Goal: Task Accomplishment & Management: Use online tool/utility

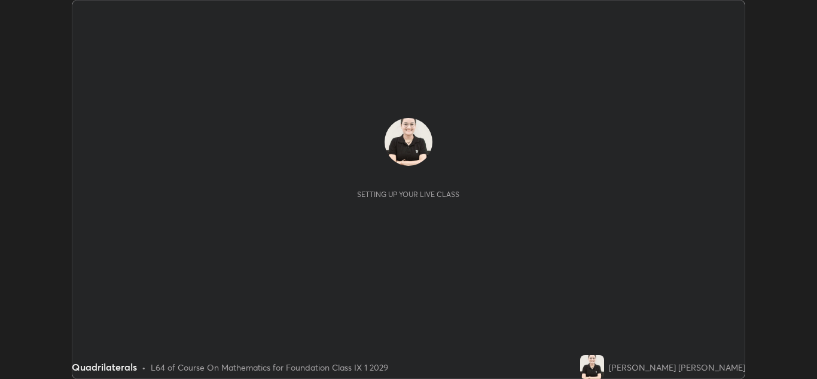
scroll to position [379, 817]
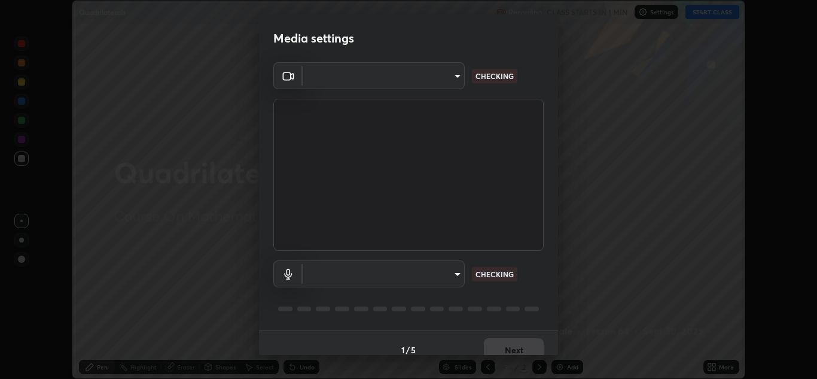
type input "00cb52ea7dbc067a4e9eba70c986ec13a5c87d59f38709f4e6374cce52915b34"
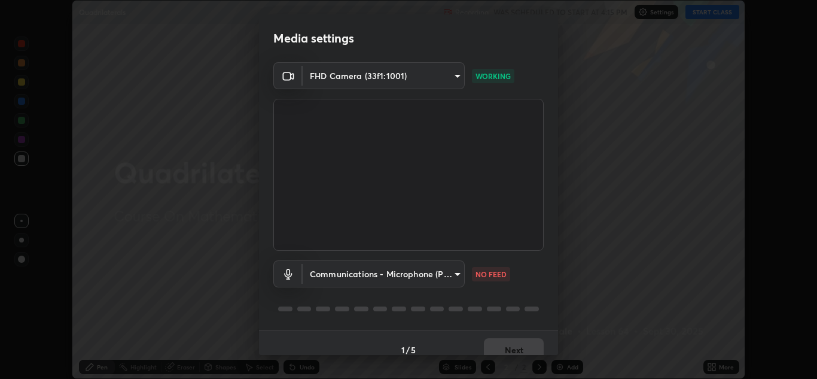
click at [451, 273] on body "Erase all Quadrilaterals Recording WAS SCHEDULED TO START AT 4:15 PM Settings S…" at bounding box center [408, 189] width 817 height 379
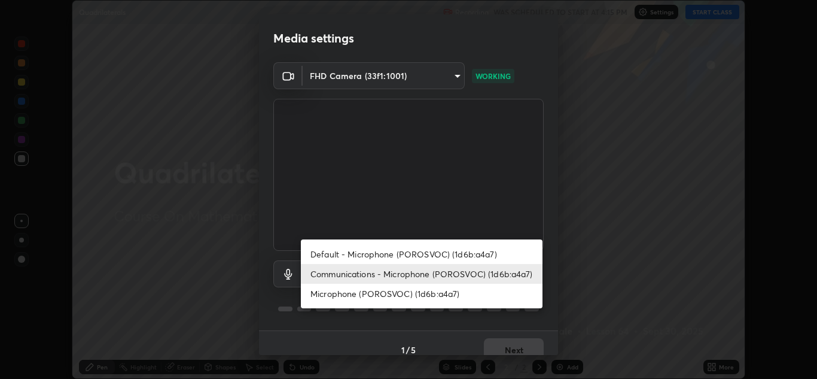
click at [395, 295] on li "Microphone (POROSVOC) (1d6b:a4a7)" at bounding box center [422, 294] width 242 height 20
type input "9c1b285d99fe20f225937e4548c843fe66e293f4791396b353509b50ebaacb4e"
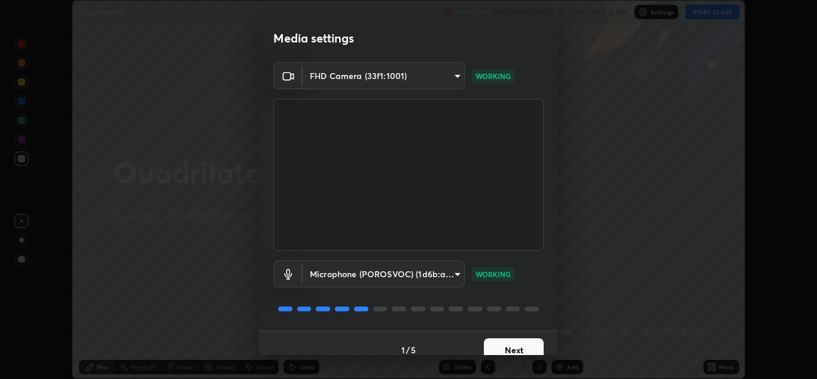
scroll to position [14, 0]
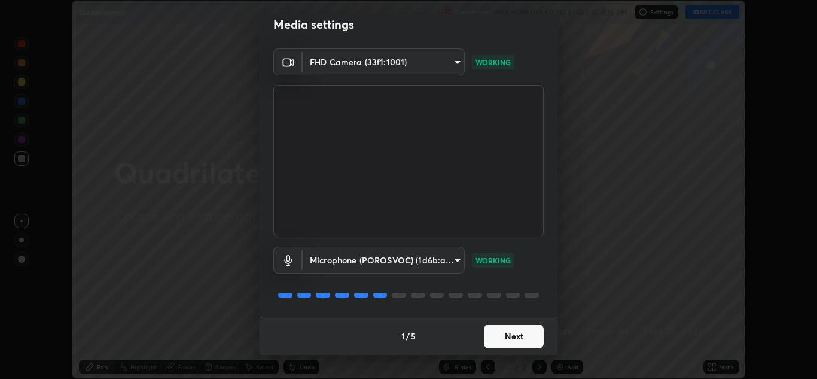
click at [490, 340] on button "Next" at bounding box center [514, 336] width 60 height 24
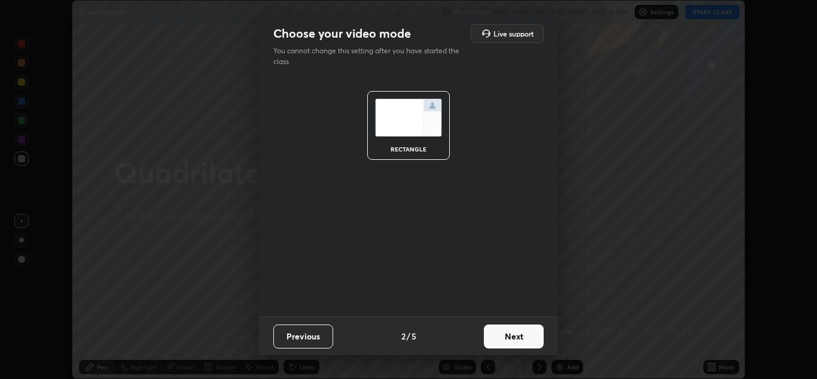
click at [495, 338] on button "Next" at bounding box center [514, 336] width 60 height 24
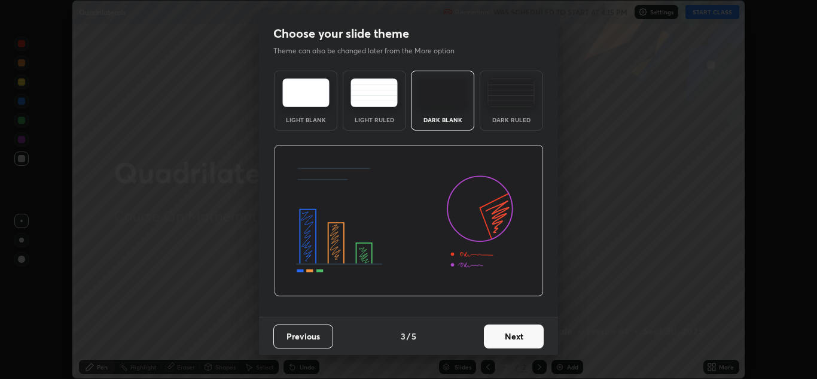
click at [498, 337] on button "Next" at bounding box center [514, 336] width 60 height 24
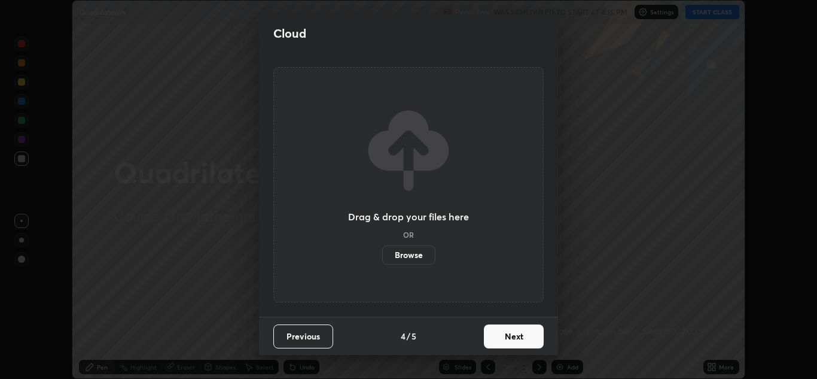
click at [415, 253] on label "Browse" at bounding box center [408, 254] width 53 height 19
click at [382, 253] on input "Browse" at bounding box center [382, 254] width 0 height 19
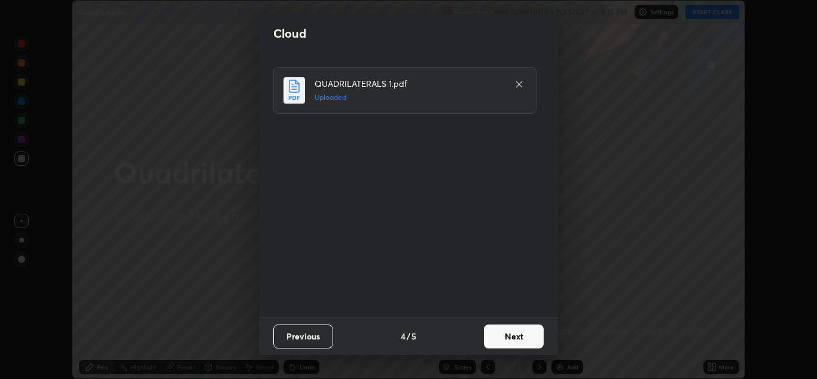
click at [511, 334] on button "Next" at bounding box center [514, 336] width 60 height 24
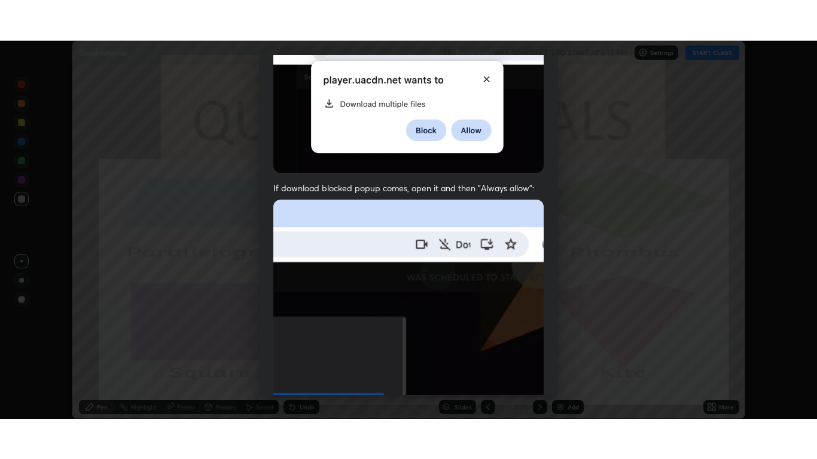
scroll to position [258, 0]
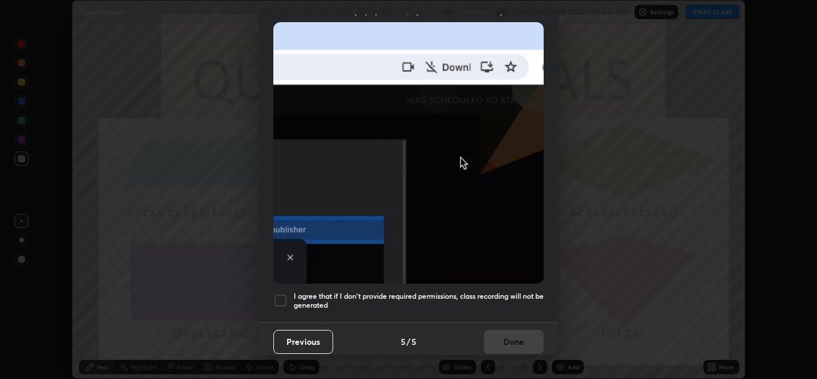
click at [362, 292] on h5 "I agree that if I don't provide required permissions, class recording will not …" at bounding box center [419, 300] width 250 height 19
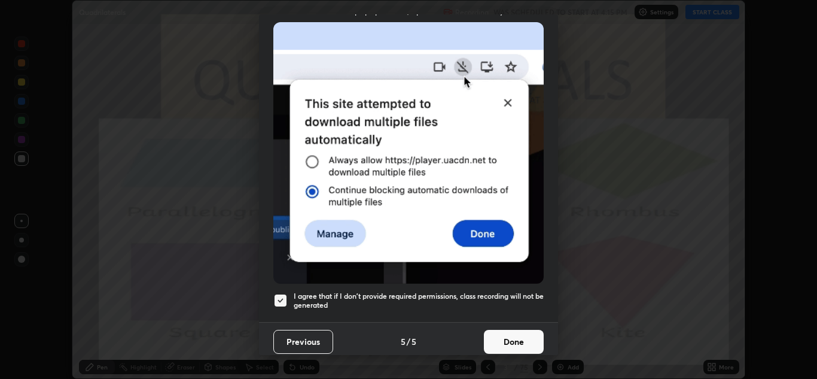
click at [501, 334] on button "Done" at bounding box center [514, 342] width 60 height 24
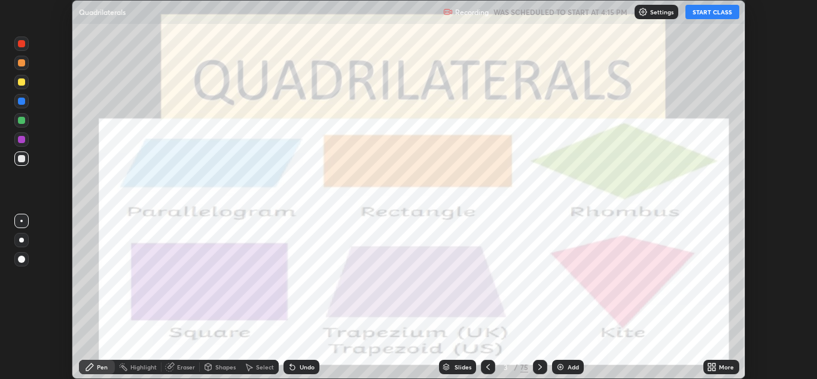
click at [697, 11] on button "START CLASS" at bounding box center [712, 12] width 54 height 14
click at [709, 364] on icon at bounding box center [709, 364] width 3 height 3
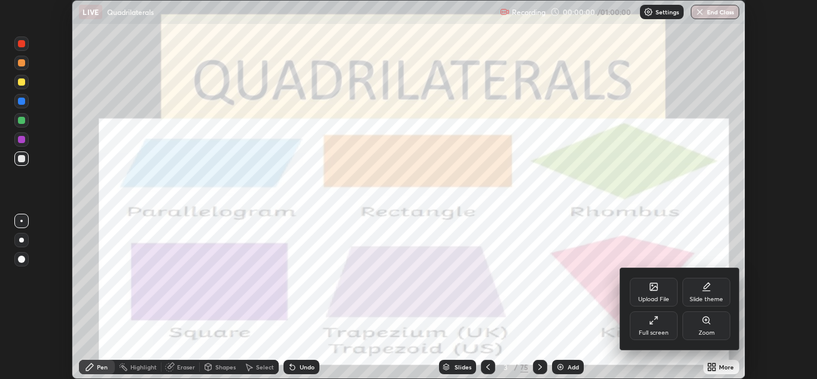
click at [651, 325] on div "Full screen" at bounding box center [654, 325] width 48 height 29
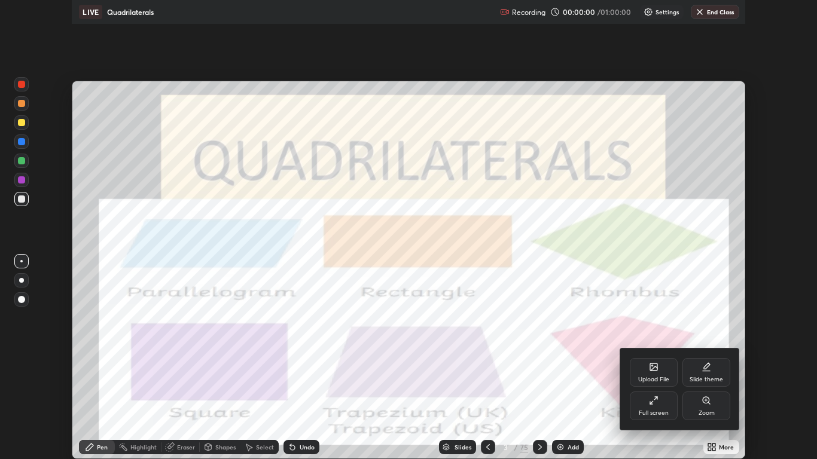
scroll to position [459, 817]
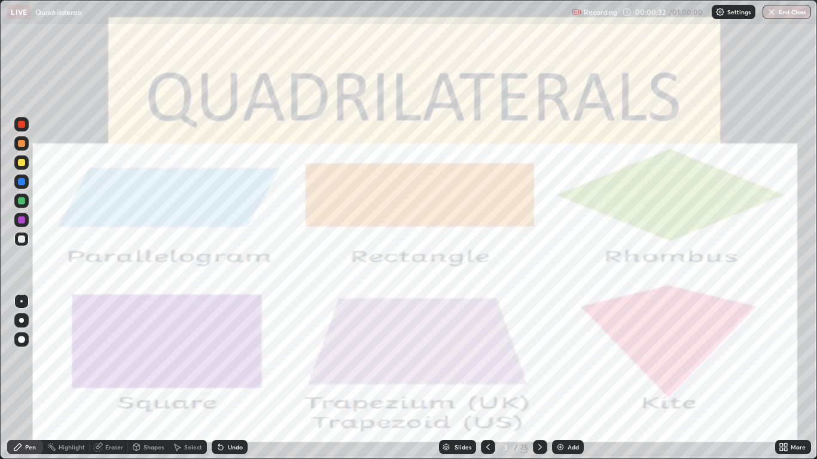
click at [539, 378] on icon at bounding box center [540, 448] width 10 height 10
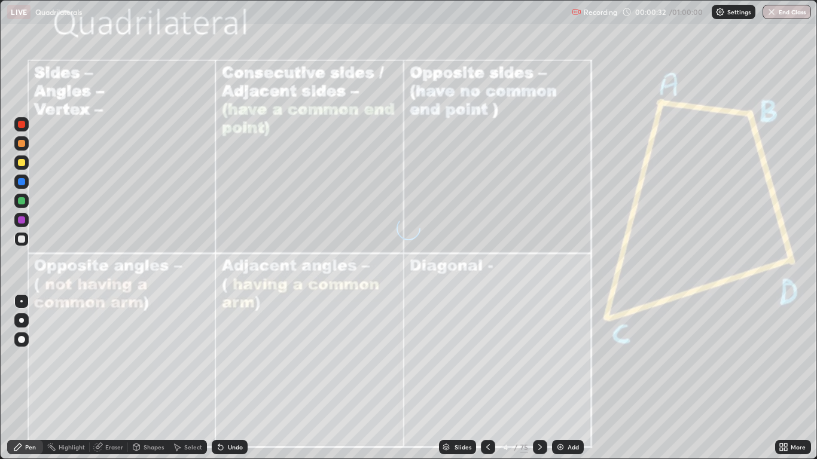
click at [537, 378] on icon at bounding box center [540, 448] width 10 height 10
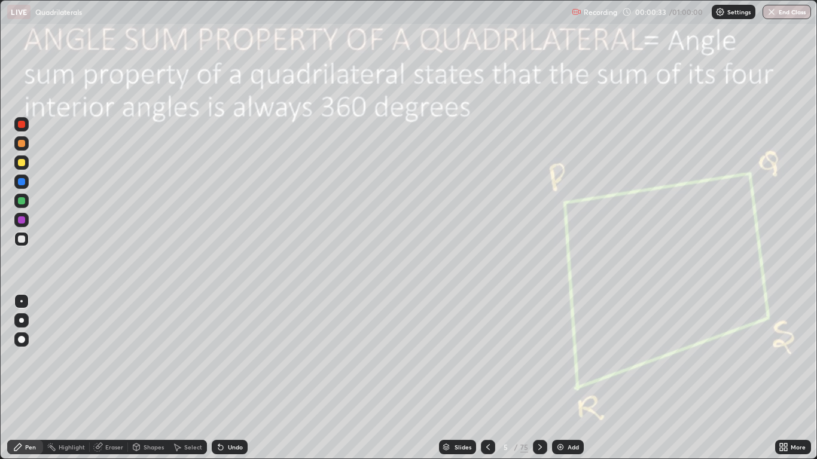
click at [539, 378] on icon at bounding box center [540, 448] width 10 height 10
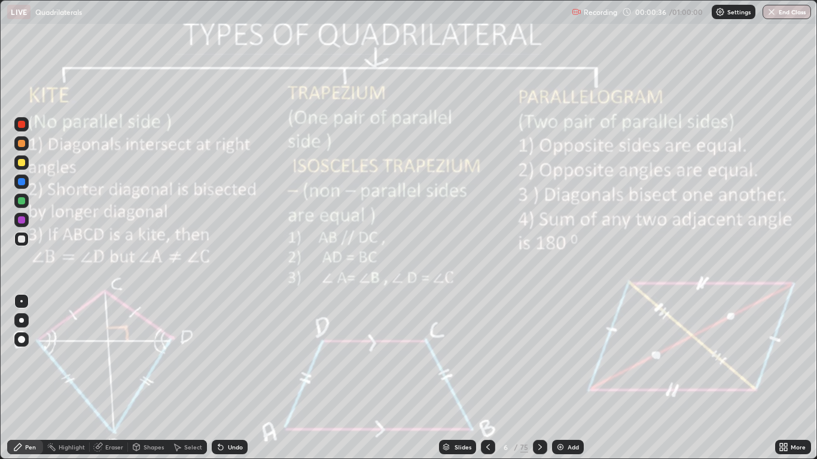
click at [541, 378] on icon at bounding box center [540, 448] width 10 height 10
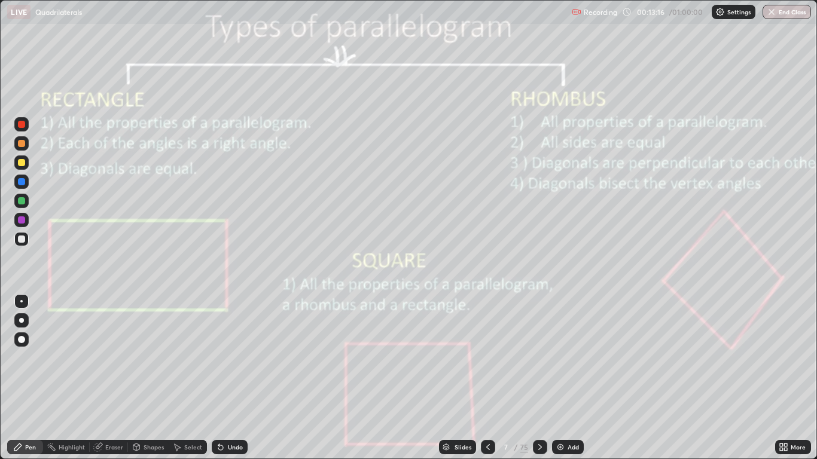
click at [559, 378] on img at bounding box center [561, 448] width 10 height 10
click at [486, 378] on icon at bounding box center [488, 448] width 10 height 10
click at [487, 378] on icon at bounding box center [488, 447] width 4 height 6
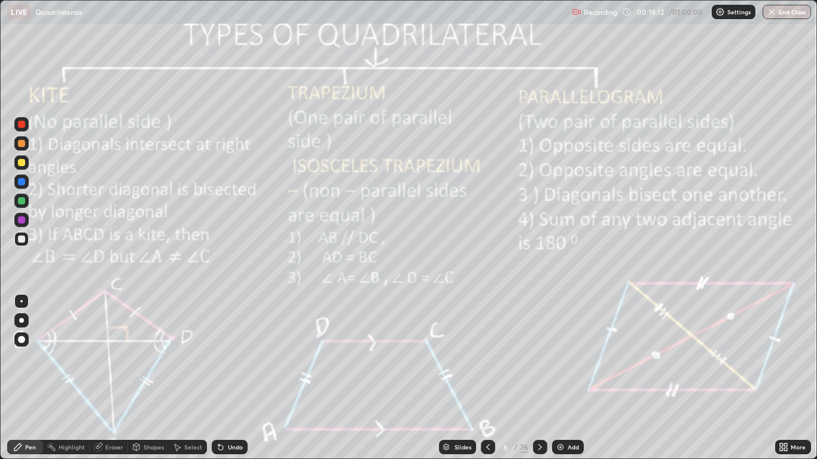
click at [560, 378] on img at bounding box center [561, 448] width 10 height 10
click at [149, 378] on div "Shapes" at bounding box center [154, 447] width 20 height 6
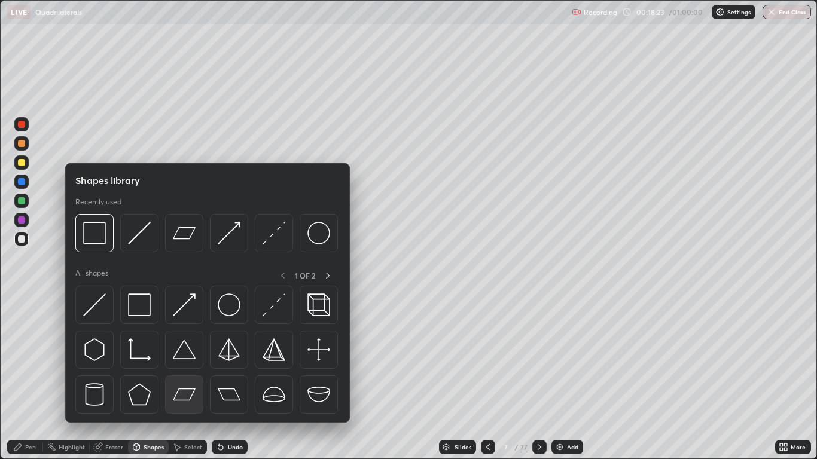
click at [178, 378] on img at bounding box center [184, 394] width 23 height 23
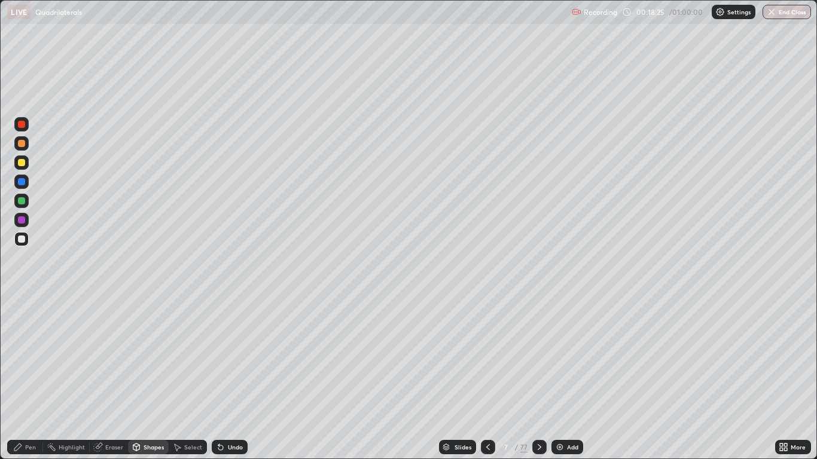
click at [26, 378] on div "Pen" at bounding box center [30, 447] width 11 height 6
click at [22, 143] on div at bounding box center [21, 143] width 7 height 7
click at [20, 126] on div at bounding box center [21, 124] width 7 height 7
click at [23, 200] on div at bounding box center [21, 200] width 7 height 7
click at [21, 147] on div at bounding box center [21, 143] width 7 height 7
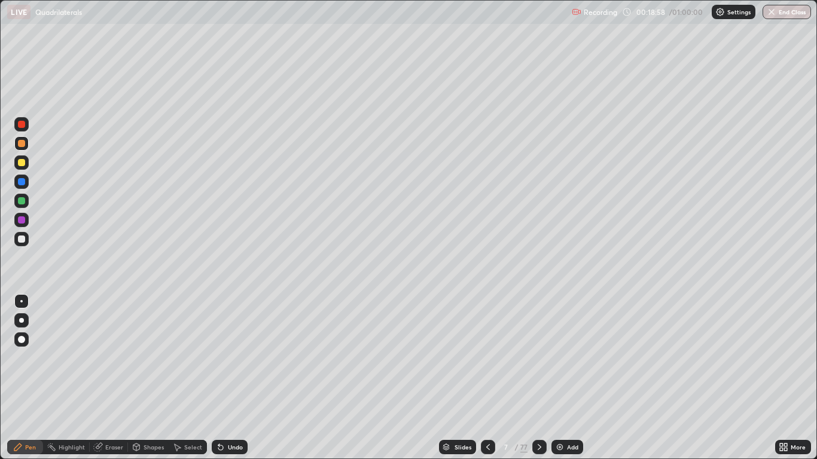
click at [23, 187] on div at bounding box center [21, 182] width 14 height 14
click at [27, 160] on div at bounding box center [21, 163] width 14 height 14
click at [25, 144] on div at bounding box center [21, 143] width 7 height 7
click at [28, 124] on div at bounding box center [21, 124] width 14 height 14
click at [22, 201] on div at bounding box center [21, 200] width 7 height 7
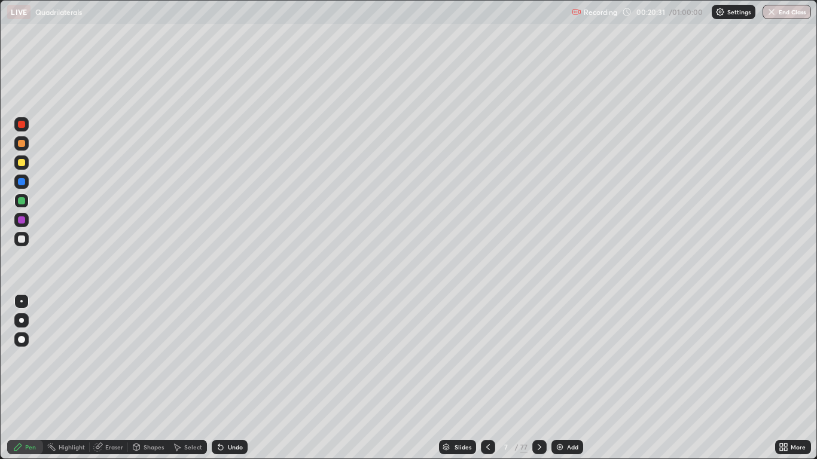
click at [25, 223] on div at bounding box center [21, 220] width 7 height 7
click at [23, 315] on div at bounding box center [21, 320] width 14 height 14
click at [22, 202] on div at bounding box center [21, 200] width 7 height 7
click at [540, 378] on icon at bounding box center [540, 448] width 10 height 10
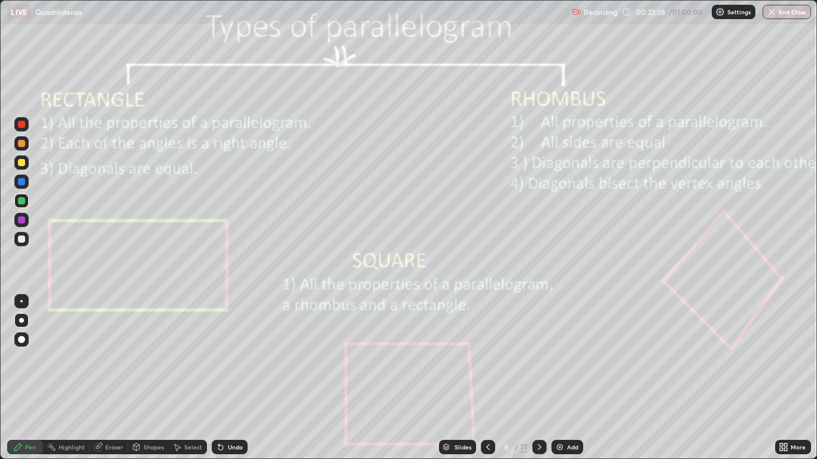
click at [541, 378] on icon at bounding box center [540, 448] width 10 height 10
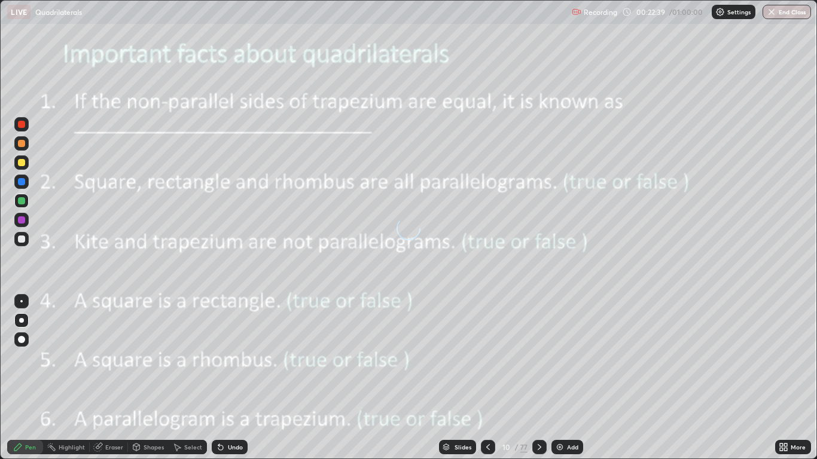
click at [540, 378] on icon at bounding box center [540, 448] width 10 height 10
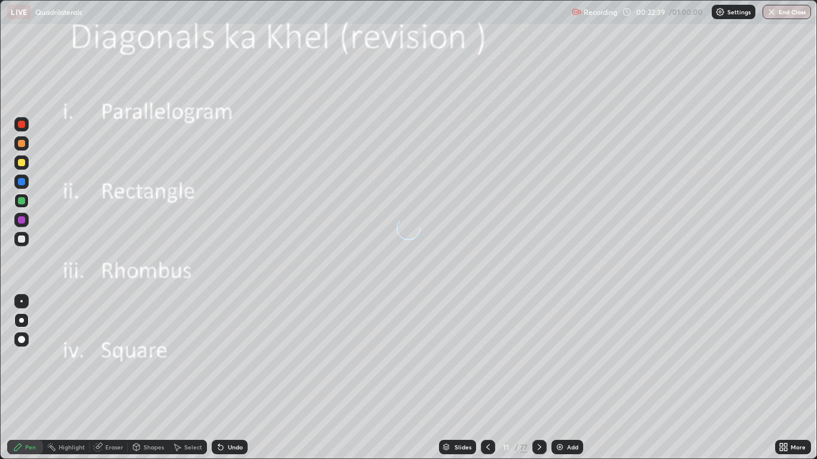
click at [539, 378] on icon at bounding box center [540, 448] width 10 height 10
click at [541, 378] on icon at bounding box center [540, 448] width 10 height 10
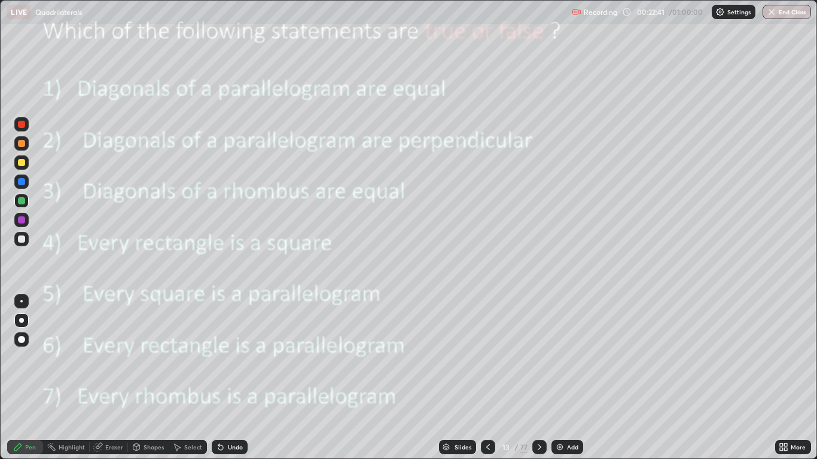
click at [540, 378] on icon at bounding box center [540, 447] width 4 height 6
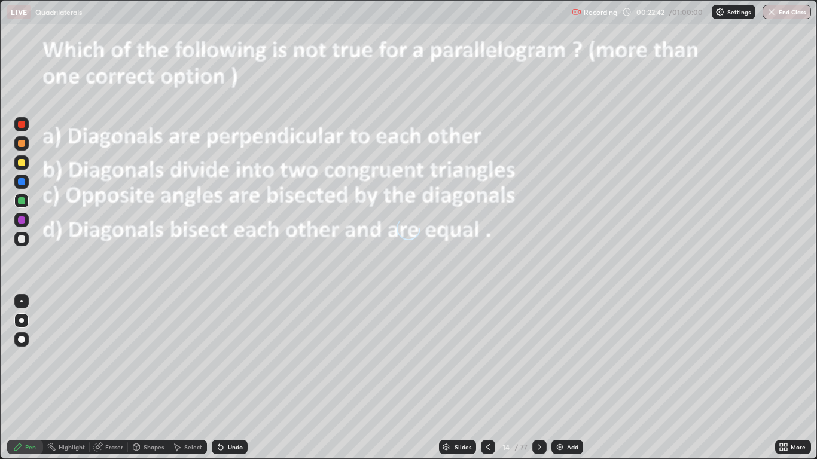
click at [541, 378] on icon at bounding box center [540, 448] width 10 height 10
click at [540, 378] on div at bounding box center [539, 447] width 14 height 24
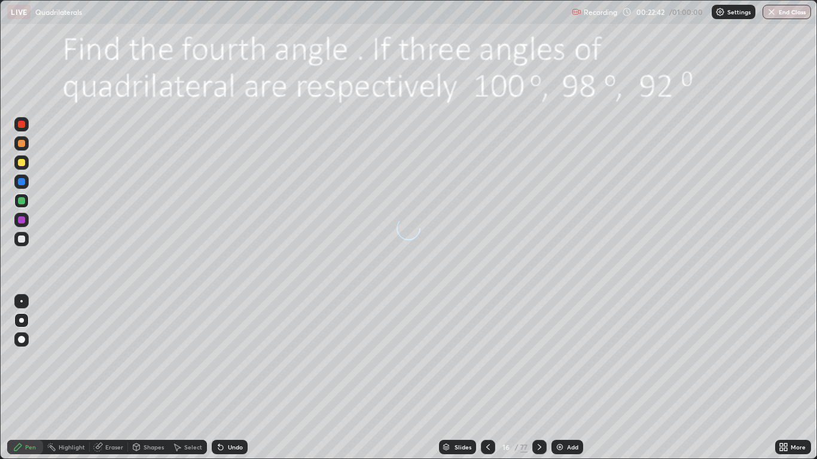
click at [541, 378] on div at bounding box center [539, 447] width 14 height 14
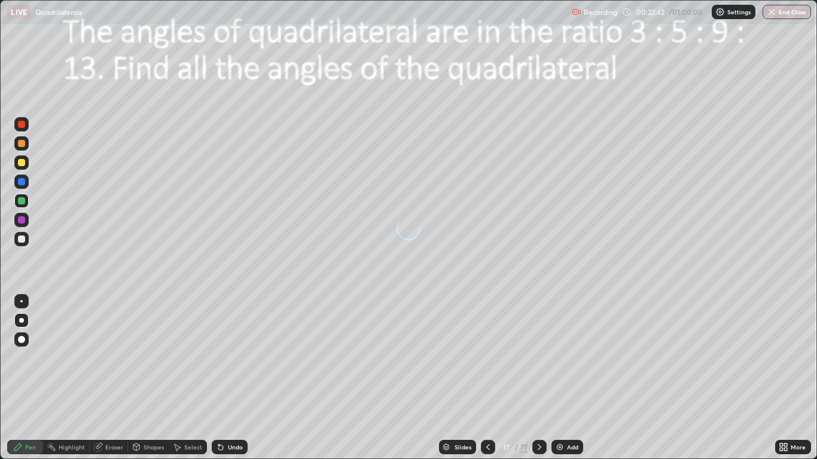
click at [541, 378] on icon at bounding box center [540, 448] width 10 height 10
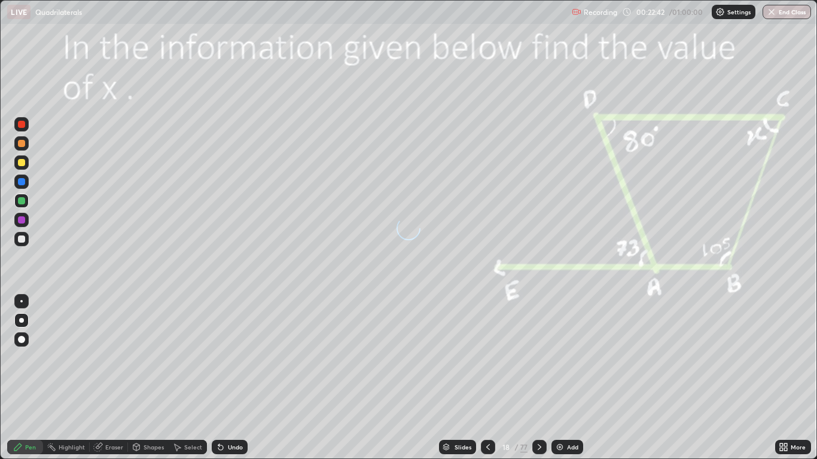
click at [542, 378] on div at bounding box center [539, 447] width 14 height 14
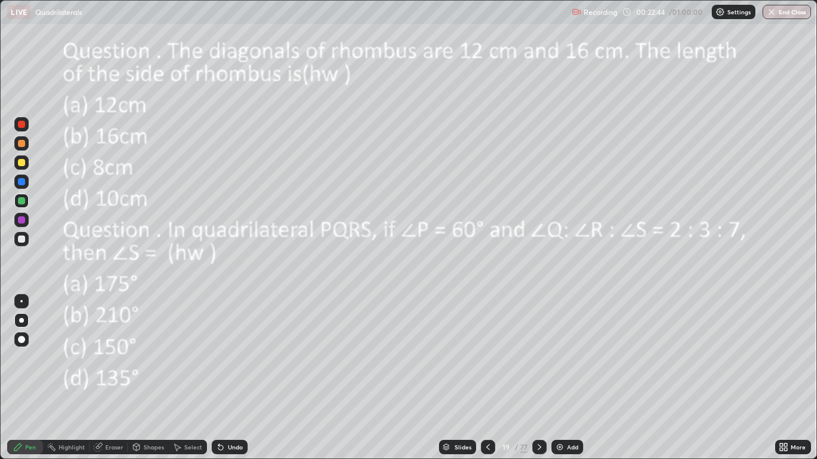
click at [447, 378] on icon at bounding box center [446, 448] width 6 height 2
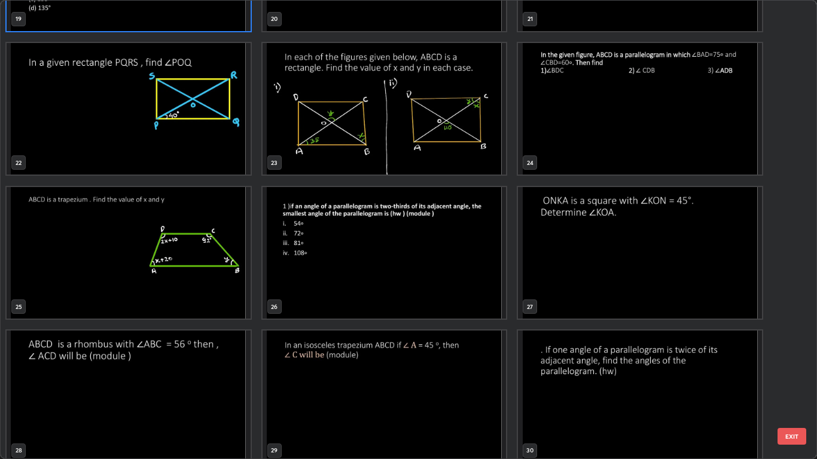
scroll to position [973, 0]
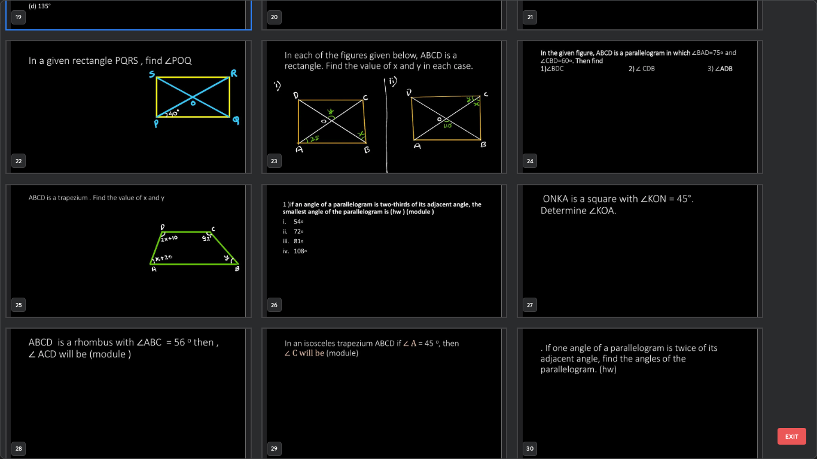
click at [200, 293] on img "grid" at bounding box center [129, 251] width 244 height 132
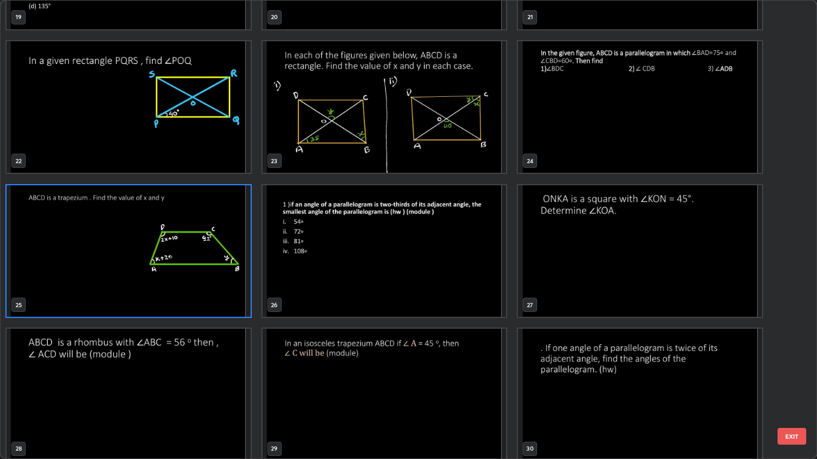
click at [200, 288] on img "grid" at bounding box center [129, 251] width 244 height 132
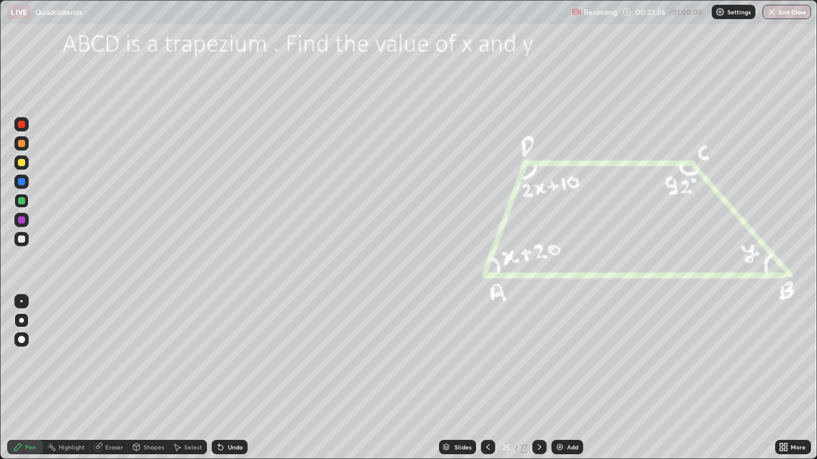
click at [23, 238] on div at bounding box center [21, 239] width 7 height 7
click at [66, 378] on div "Highlight" at bounding box center [66, 447] width 47 height 14
click at [23, 127] on div at bounding box center [21, 124] width 7 height 7
click at [32, 378] on div "Pen" at bounding box center [25, 447] width 36 height 14
click at [24, 162] on div at bounding box center [21, 162] width 7 height 7
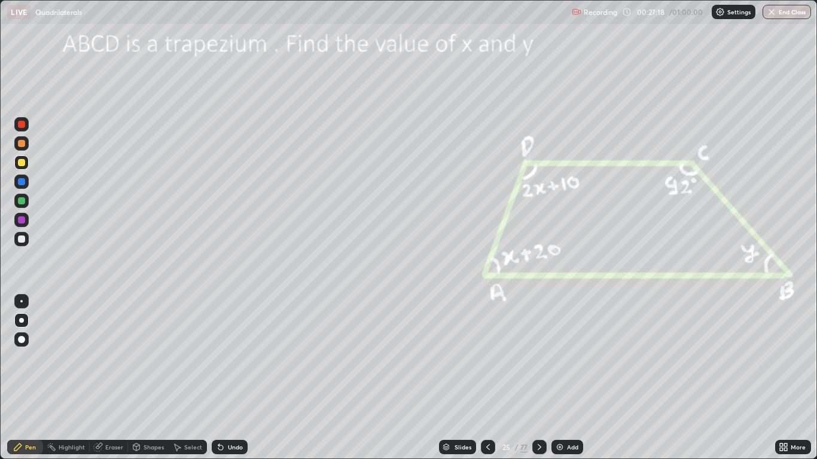
click at [64, 378] on div "Highlight" at bounding box center [72, 447] width 26 height 6
click at [22, 181] on div at bounding box center [21, 181] width 7 height 7
click at [104, 378] on div "Eraser" at bounding box center [109, 447] width 38 height 14
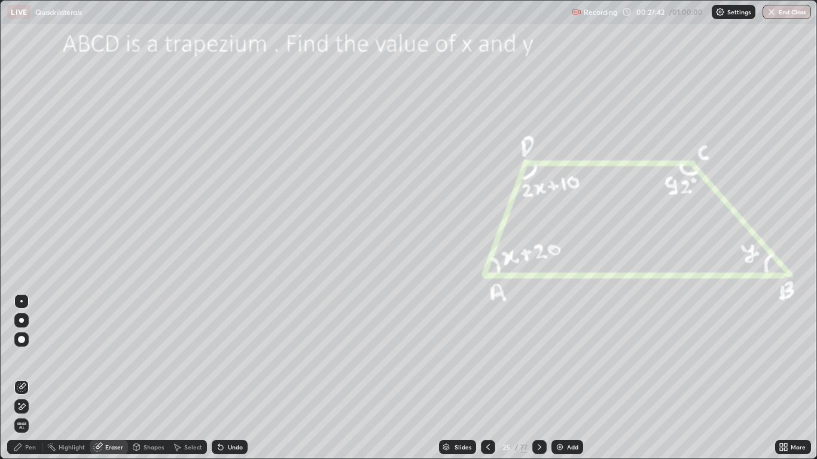
click at [22, 378] on icon at bounding box center [22, 388] width 10 height 10
click at [31, 378] on div "Pen" at bounding box center [30, 447] width 11 height 6
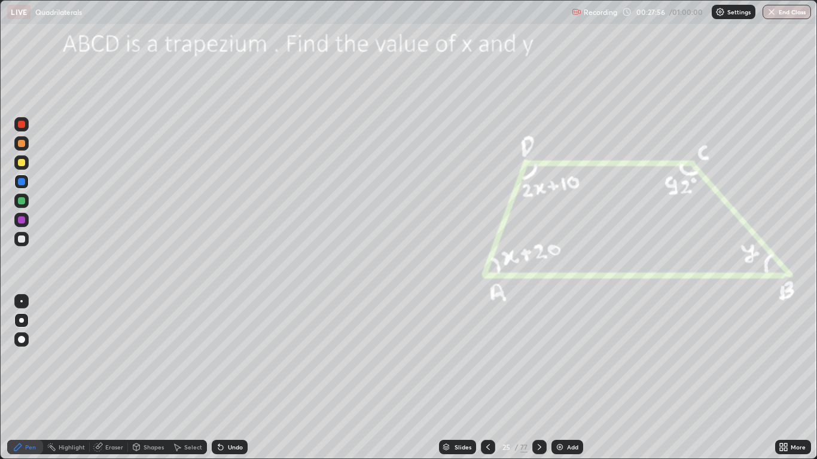
click at [22, 169] on div at bounding box center [21, 163] width 14 height 14
click at [110, 378] on div "Eraser" at bounding box center [114, 447] width 18 height 6
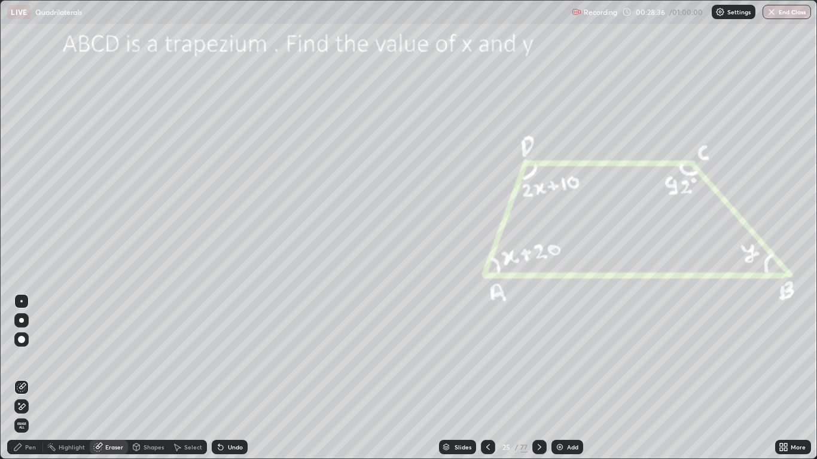
click at [77, 378] on div "Highlight" at bounding box center [72, 447] width 26 height 6
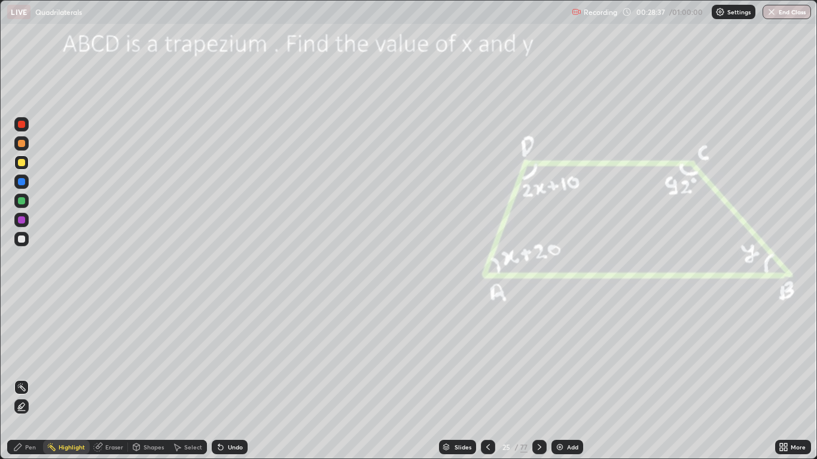
click at [22, 378] on circle at bounding box center [22, 384] width 1 height 1
click at [21, 378] on icon at bounding box center [21, 407] width 2 height 2
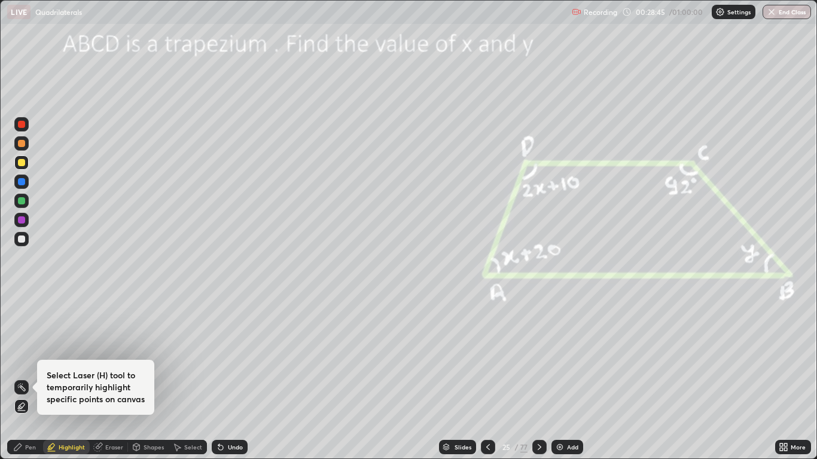
click at [22, 378] on icon at bounding box center [22, 406] width 6 height 6
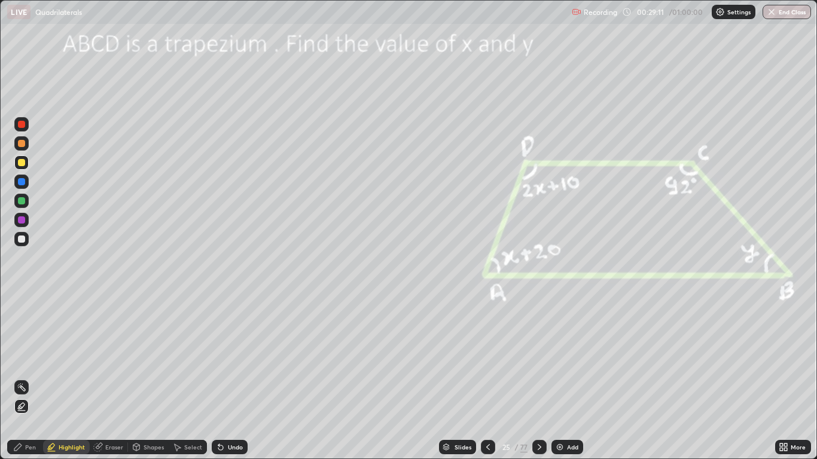
click at [22, 378] on circle at bounding box center [22, 384] width 1 height 1
click at [22, 378] on icon at bounding box center [22, 407] width 10 height 10
click at [20, 378] on circle at bounding box center [20, 383] width 1 height 1
click at [218, 378] on icon at bounding box center [218, 444] width 1 height 1
click at [224, 378] on icon at bounding box center [221, 448] width 10 height 10
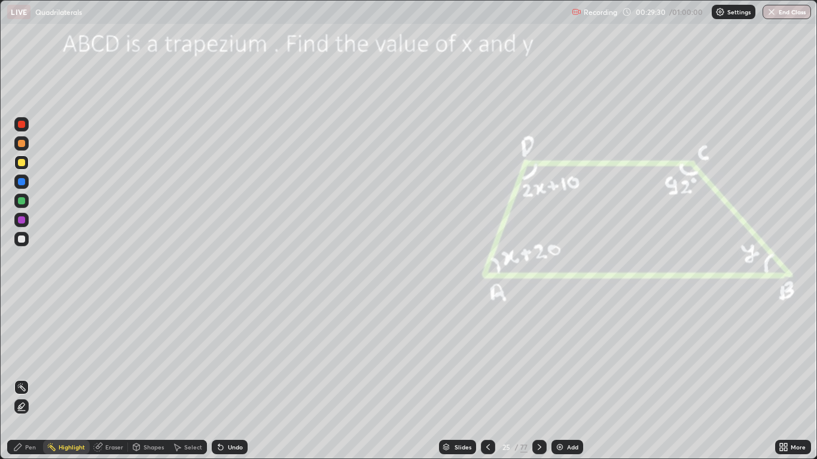
click at [222, 378] on icon at bounding box center [220, 448] width 5 height 5
click at [224, 378] on icon at bounding box center [221, 448] width 10 height 10
click at [228, 378] on div "Undo" at bounding box center [235, 447] width 15 height 6
click at [227, 378] on div "Undo" at bounding box center [230, 447] width 36 height 14
click at [228, 378] on div "Undo" at bounding box center [235, 447] width 15 height 6
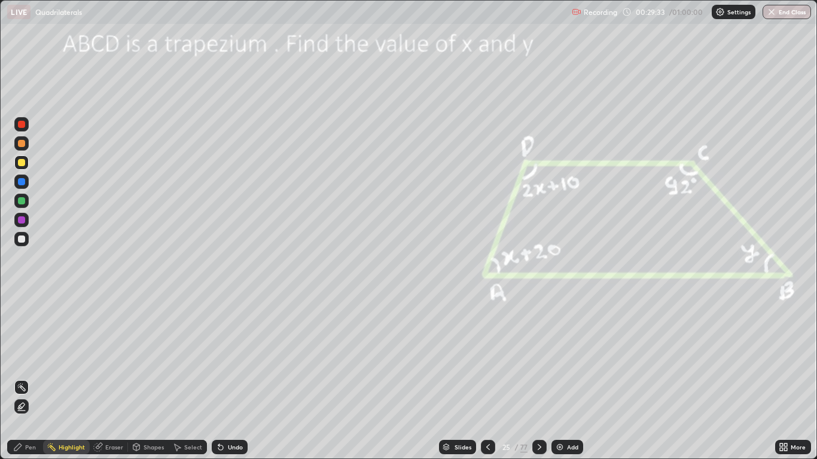
click at [224, 378] on icon at bounding box center [221, 448] width 10 height 10
click at [31, 378] on div "Pen" at bounding box center [30, 447] width 11 height 6
click at [68, 378] on div "Highlight" at bounding box center [66, 447] width 47 height 14
click at [18, 378] on circle at bounding box center [17, 386] width 1 height 1
click at [537, 378] on icon at bounding box center [540, 448] width 10 height 10
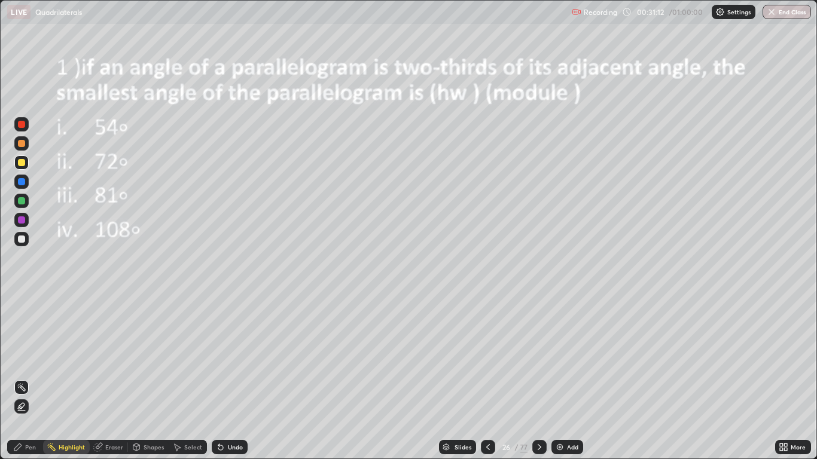
click at [539, 378] on icon at bounding box center [540, 448] width 10 height 10
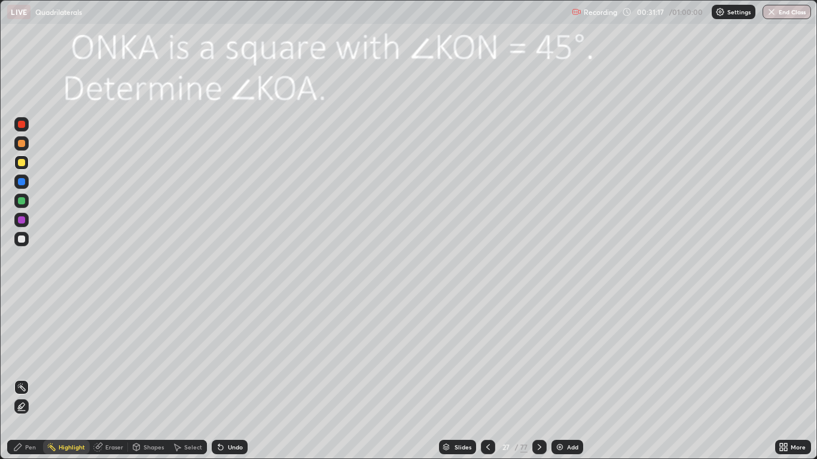
click at [144, 378] on div "Shapes" at bounding box center [154, 447] width 20 height 6
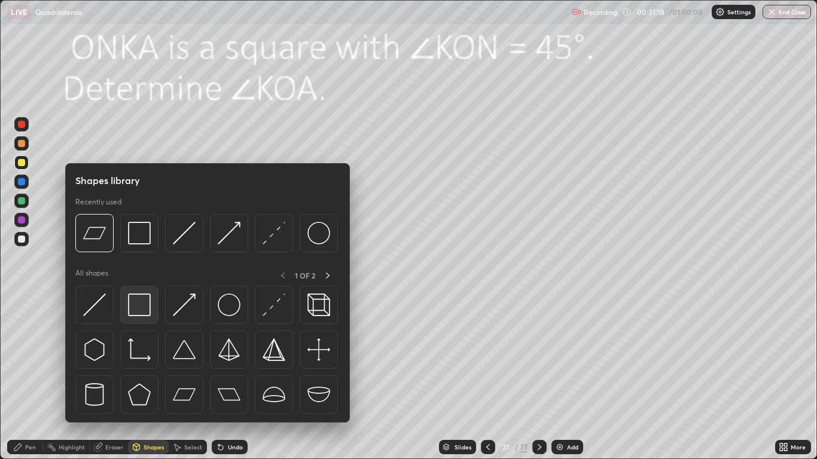
click at [140, 301] on img at bounding box center [139, 305] width 23 height 23
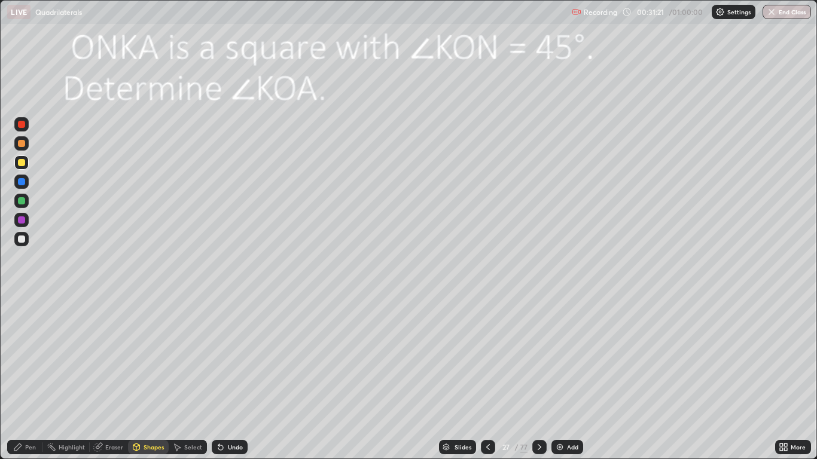
click at [222, 378] on div "Undo" at bounding box center [230, 447] width 36 height 14
click at [138, 378] on icon at bounding box center [136, 447] width 7 height 7
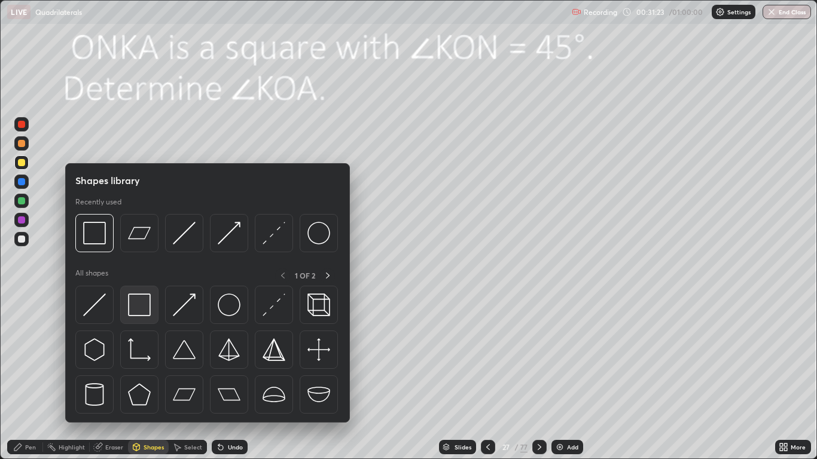
click at [142, 303] on img at bounding box center [139, 305] width 23 height 23
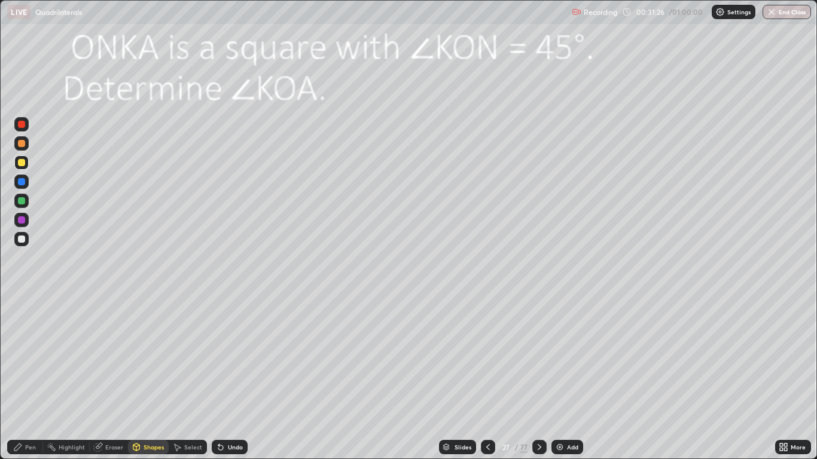
click at [26, 378] on div "Pen" at bounding box center [30, 447] width 11 height 6
click at [22, 244] on div at bounding box center [21, 239] width 14 height 14
click at [57, 378] on div "Highlight" at bounding box center [66, 447] width 47 height 14
click at [22, 378] on icon at bounding box center [22, 407] width 10 height 10
click at [223, 378] on icon at bounding box center [221, 448] width 10 height 10
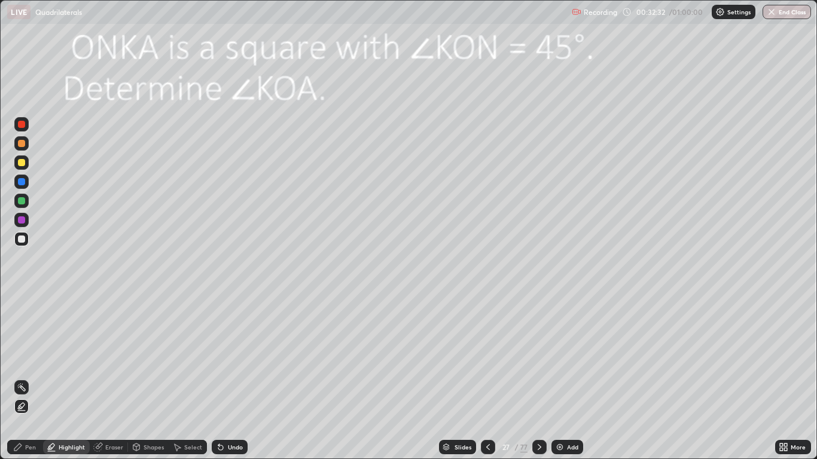
click at [224, 378] on div "Undo" at bounding box center [230, 447] width 36 height 14
click at [223, 378] on icon at bounding box center [221, 448] width 10 height 10
click at [22, 378] on rect at bounding box center [23, 389] width 6 height 6
click at [19, 378] on icon at bounding box center [17, 447] width 7 height 7
click at [69, 378] on div "Highlight" at bounding box center [66, 447] width 47 height 14
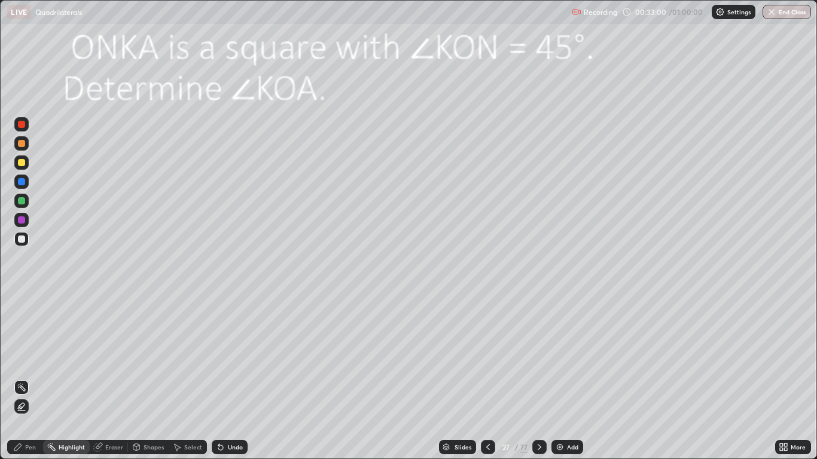
click at [24, 378] on div "Pen" at bounding box center [25, 447] width 36 height 14
click at [21, 215] on div at bounding box center [21, 220] width 14 height 14
click at [18, 200] on div at bounding box center [21, 200] width 7 height 7
click at [68, 378] on div "Highlight" at bounding box center [66, 447] width 47 height 14
click at [21, 378] on icon at bounding box center [18, 448] width 10 height 10
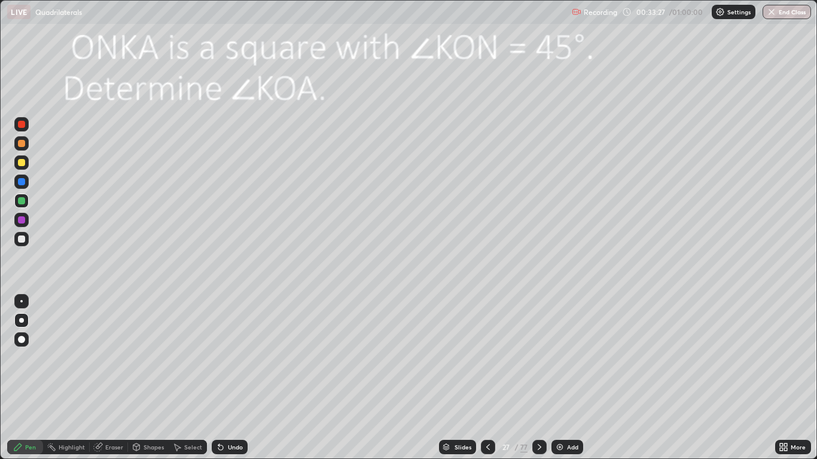
click at [22, 126] on div at bounding box center [21, 124] width 7 height 7
click at [58, 378] on div "Highlight" at bounding box center [66, 447] width 47 height 14
click at [21, 378] on div "Pen" at bounding box center [25, 447] width 36 height 14
click at [22, 164] on div at bounding box center [21, 162] width 7 height 7
click at [539, 378] on icon at bounding box center [540, 448] width 10 height 10
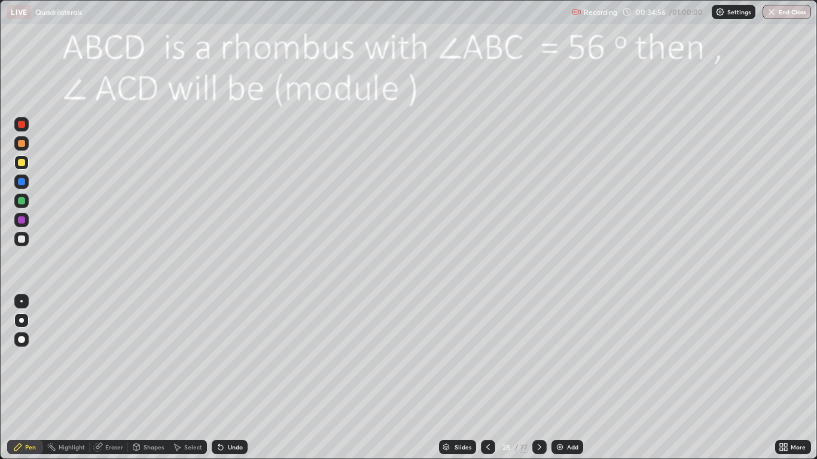
click at [109, 378] on div "Eraser" at bounding box center [114, 447] width 18 height 6
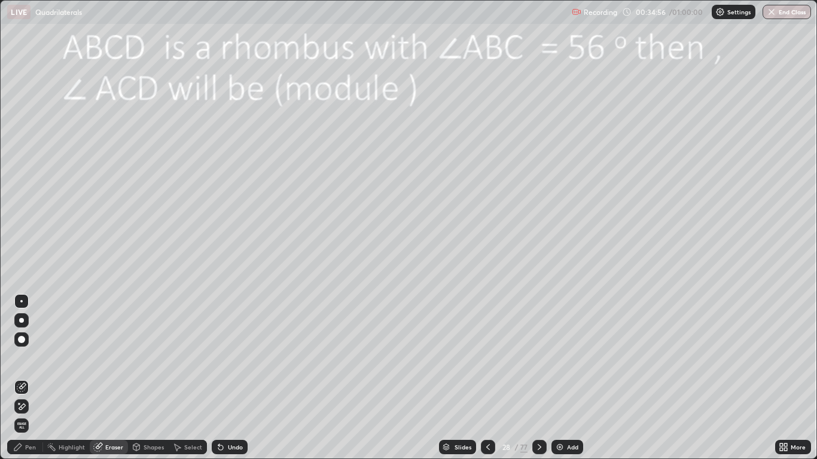
click at [141, 378] on div "Shapes" at bounding box center [148, 447] width 41 height 14
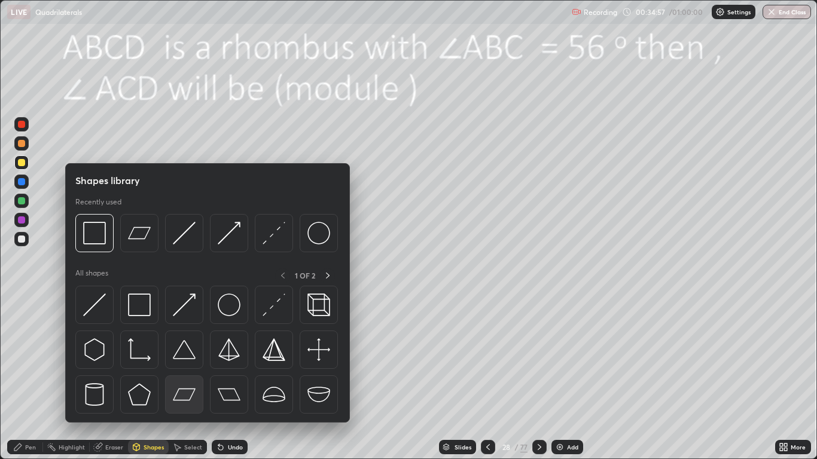
click at [184, 378] on img at bounding box center [184, 394] width 23 height 23
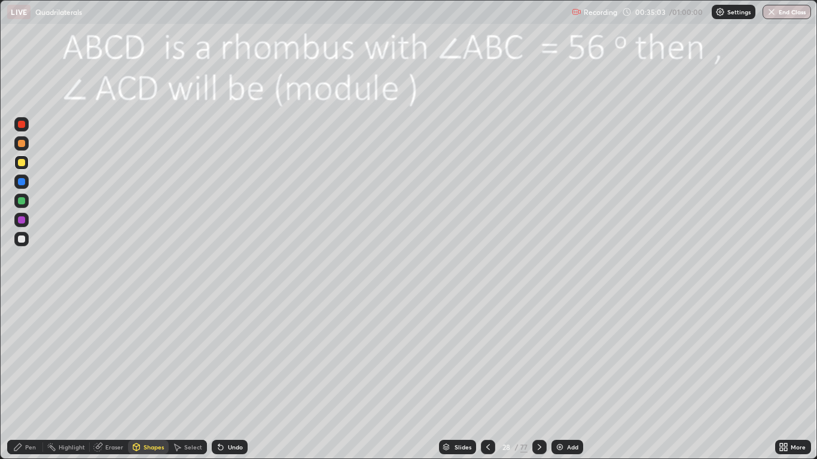
click at [28, 378] on div "Pen" at bounding box center [30, 447] width 11 height 6
click at [22, 236] on div at bounding box center [21, 239] width 7 height 7
click at [66, 378] on div "Highlight" at bounding box center [66, 447] width 47 height 14
click at [26, 378] on div "Pen" at bounding box center [25, 447] width 36 height 14
click at [23, 197] on div at bounding box center [21, 200] width 7 height 7
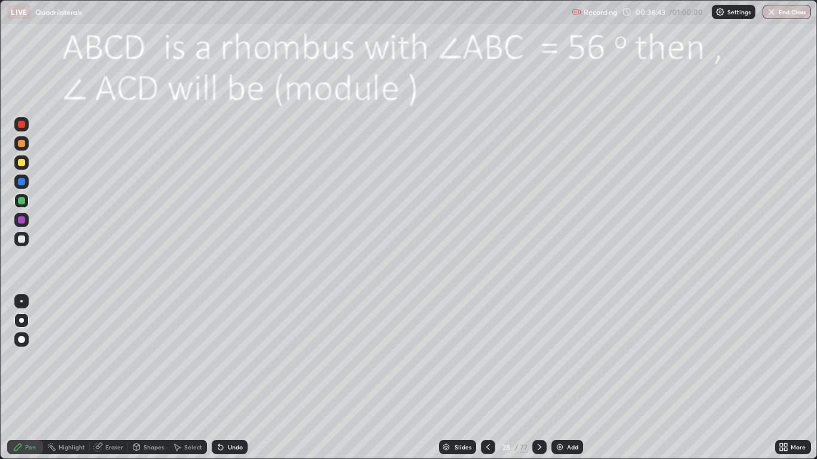
click at [23, 182] on div at bounding box center [21, 181] width 7 height 7
click at [23, 145] on div at bounding box center [21, 143] width 7 height 7
click at [64, 378] on div "Highlight" at bounding box center [72, 447] width 26 height 6
click at [27, 378] on div "Pen" at bounding box center [30, 447] width 11 height 6
click at [68, 378] on div "Highlight" at bounding box center [72, 447] width 26 height 6
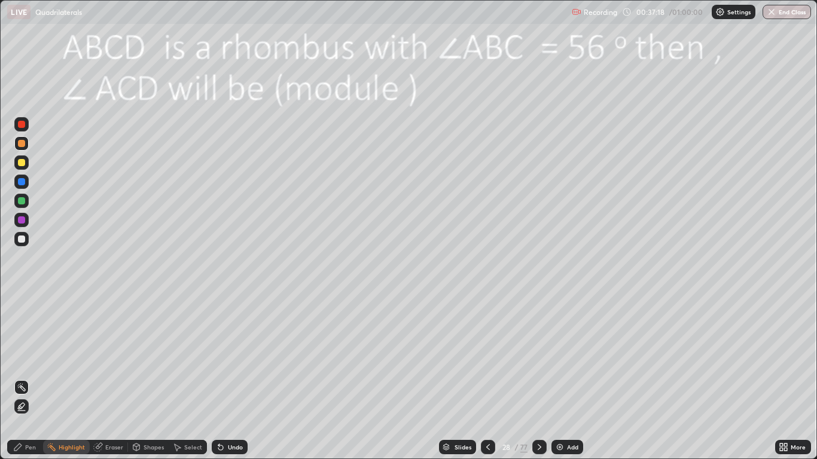
click at [24, 166] on div at bounding box center [21, 162] width 7 height 7
click at [24, 378] on div "Pen" at bounding box center [25, 447] width 36 height 14
click at [19, 184] on div at bounding box center [21, 181] width 7 height 7
click at [59, 378] on div "Highlight" at bounding box center [72, 447] width 26 height 6
click at [26, 378] on div "Pen" at bounding box center [30, 447] width 11 height 6
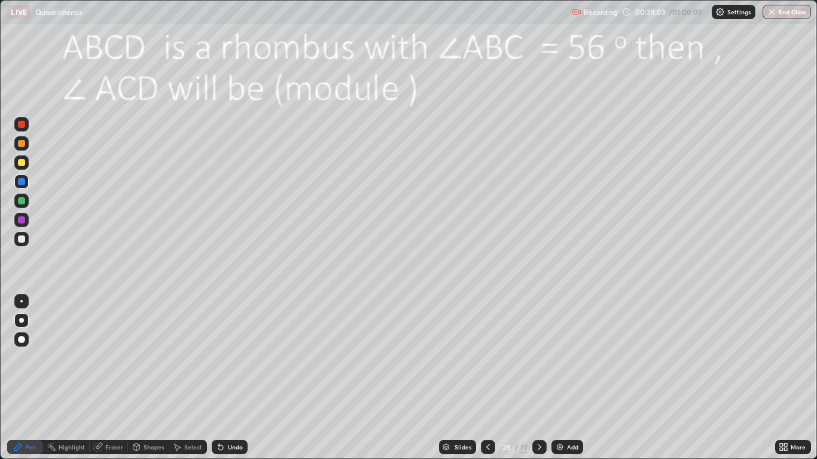
click at [63, 378] on div "Highlight" at bounding box center [72, 447] width 26 height 6
click at [25, 378] on div "Pen" at bounding box center [30, 447] width 11 height 6
click at [62, 378] on div "Highlight" at bounding box center [72, 447] width 26 height 6
click at [19, 378] on icon at bounding box center [17, 447] width 7 height 7
click at [67, 378] on div "Highlight" at bounding box center [72, 447] width 26 height 6
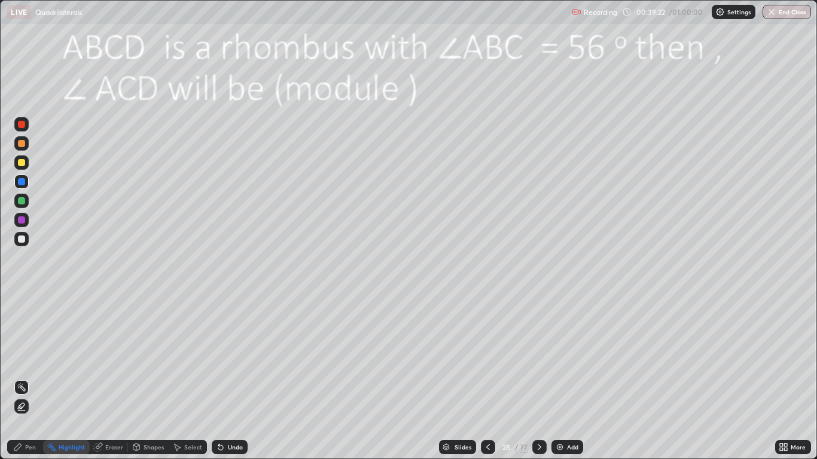
click at [25, 378] on div "Pen" at bounding box center [30, 447] width 11 height 6
click at [105, 378] on div "Eraser" at bounding box center [114, 447] width 18 height 6
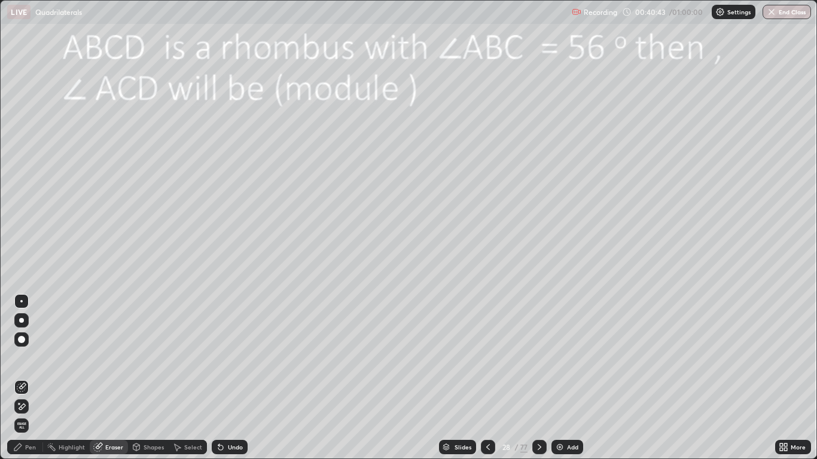
click at [19, 378] on icon at bounding box center [19, 403] width 1 height 1
click at [34, 378] on div "Pen" at bounding box center [25, 447] width 36 height 14
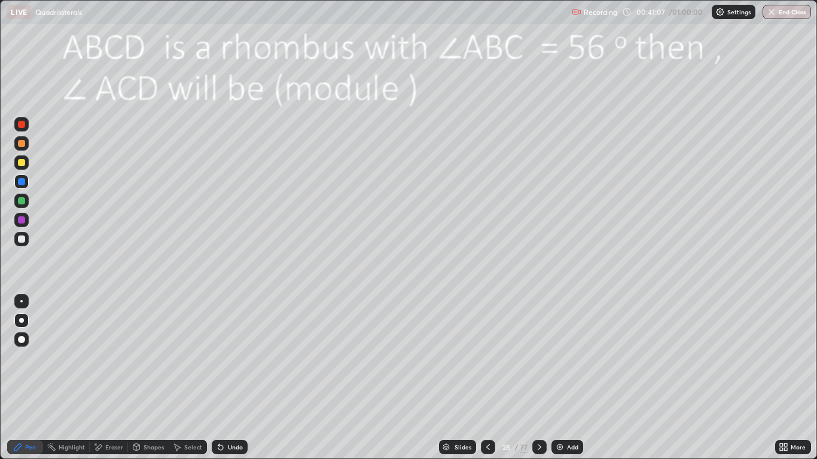
click at [539, 378] on icon at bounding box center [540, 448] width 10 height 10
click at [22, 163] on div at bounding box center [21, 162] width 7 height 7
click at [71, 378] on div "Highlight" at bounding box center [66, 447] width 47 height 14
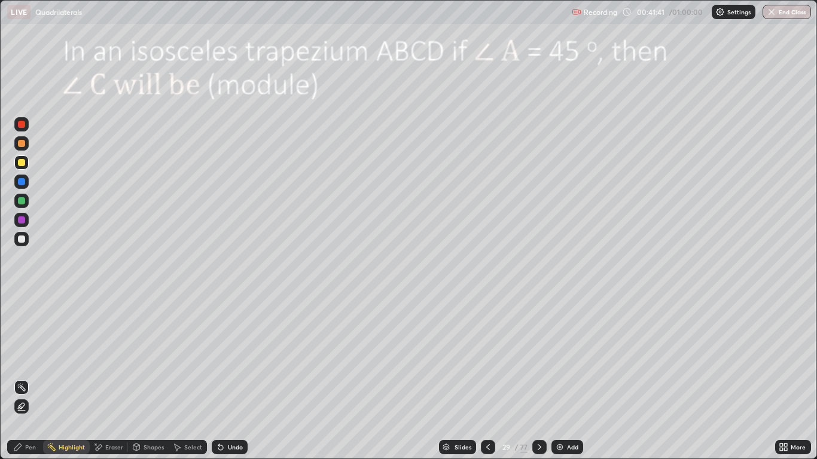
click at [24, 378] on div "Pen" at bounding box center [25, 447] width 36 height 14
click at [539, 378] on icon at bounding box center [540, 448] width 10 height 10
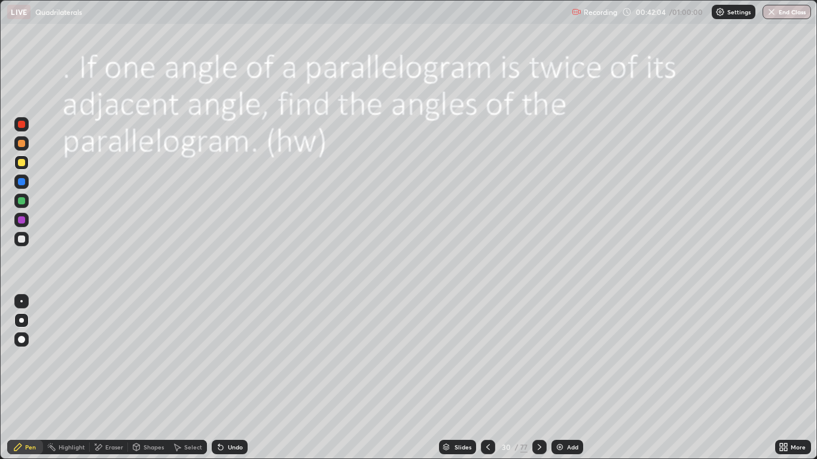
click at [483, 378] on icon at bounding box center [488, 448] width 10 height 10
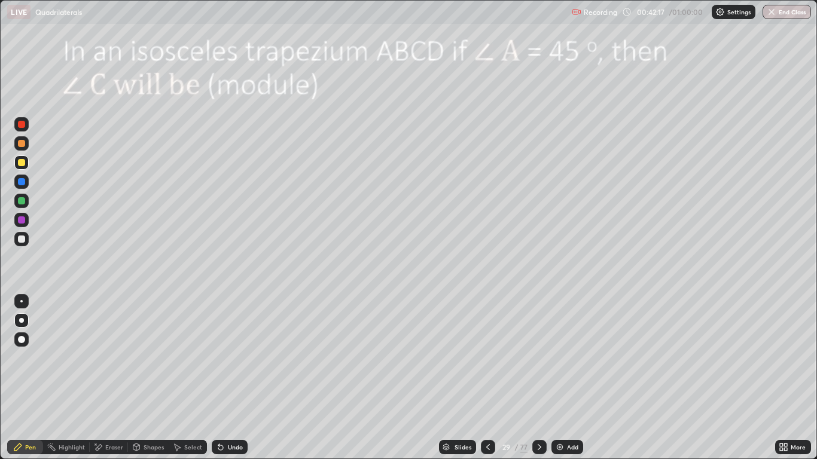
click at [65, 378] on div "Highlight" at bounding box center [72, 447] width 26 height 6
click at [542, 378] on icon at bounding box center [540, 448] width 10 height 10
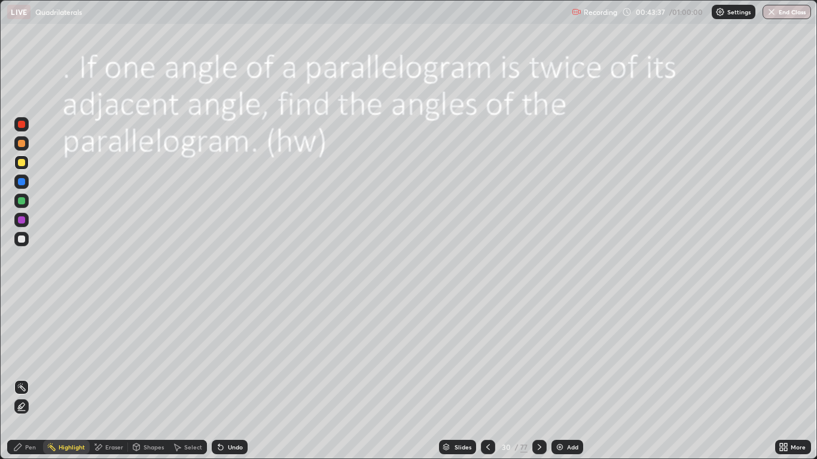
click at [537, 378] on div at bounding box center [539, 447] width 14 height 24
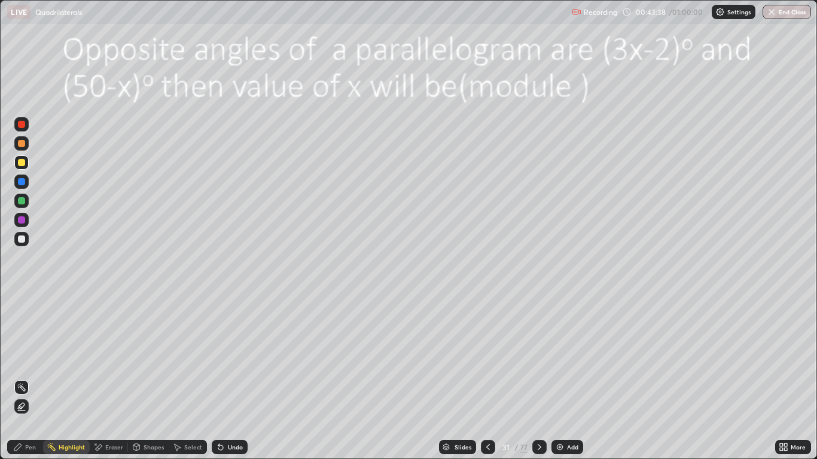
click at [485, 378] on div at bounding box center [488, 447] width 14 height 14
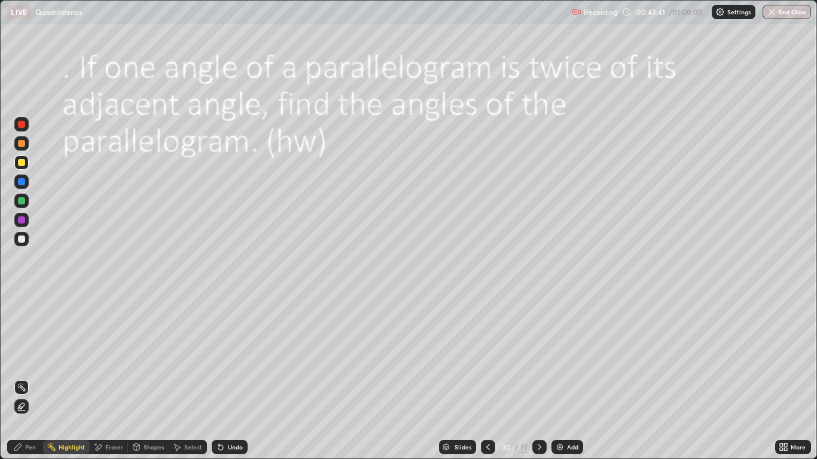
click at [539, 378] on icon at bounding box center [540, 448] width 10 height 10
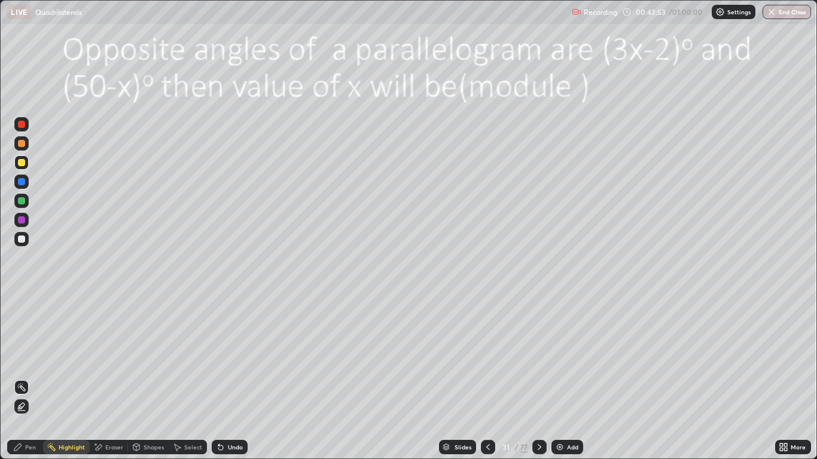
click at [139, 378] on icon at bounding box center [137, 448] width 10 height 10
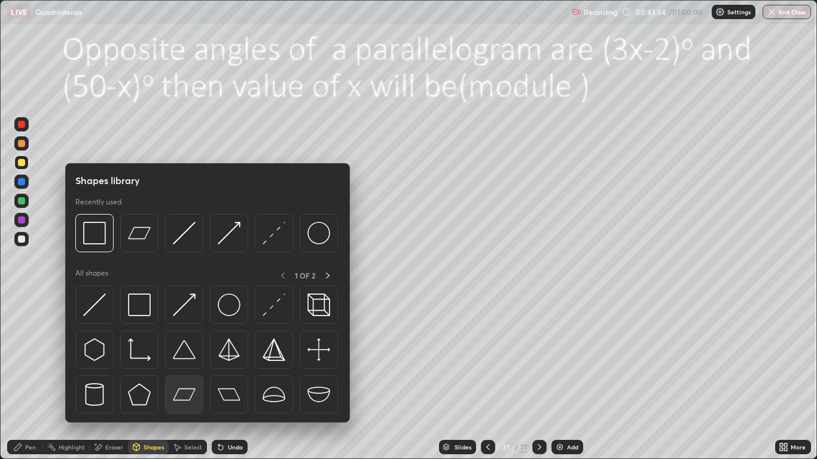
click at [182, 378] on img at bounding box center [184, 394] width 23 height 23
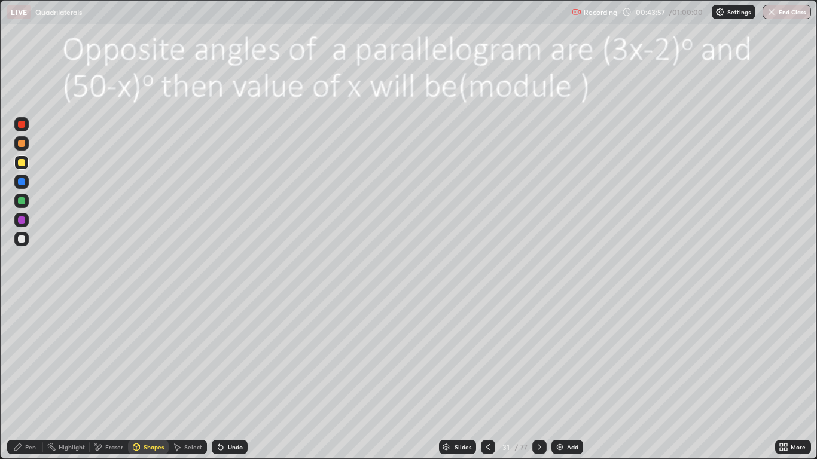
click at [27, 378] on div "Pen" at bounding box center [30, 447] width 11 height 6
click at [77, 378] on div "Highlight" at bounding box center [66, 447] width 47 height 14
click at [34, 378] on div "Pen" at bounding box center [25, 447] width 36 height 14
click at [22, 184] on div at bounding box center [21, 181] width 7 height 7
click at [22, 199] on div at bounding box center [21, 200] width 7 height 7
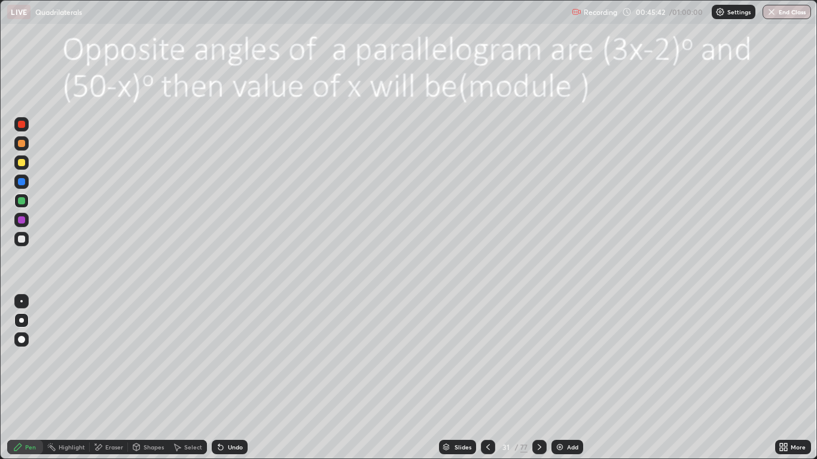
click at [109, 378] on div "Eraser" at bounding box center [114, 447] width 18 height 6
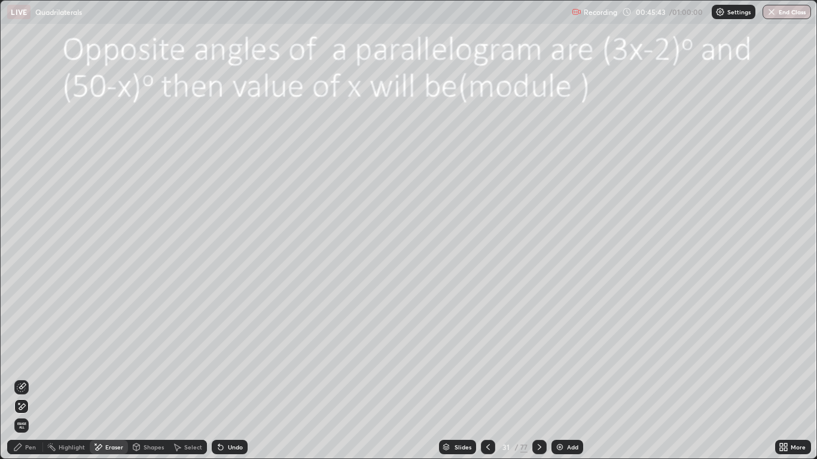
click at [22, 378] on icon at bounding box center [22, 386] width 7 height 6
click at [33, 378] on div "Pen" at bounding box center [30, 447] width 11 height 6
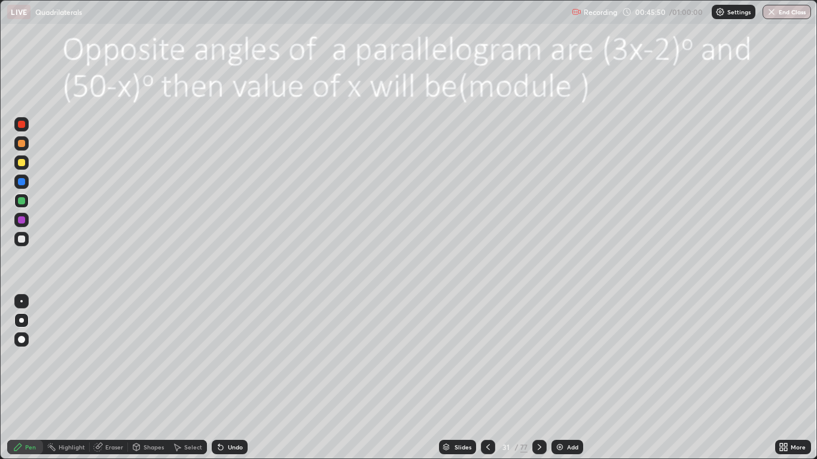
click at [109, 378] on div "Eraser" at bounding box center [114, 447] width 18 height 6
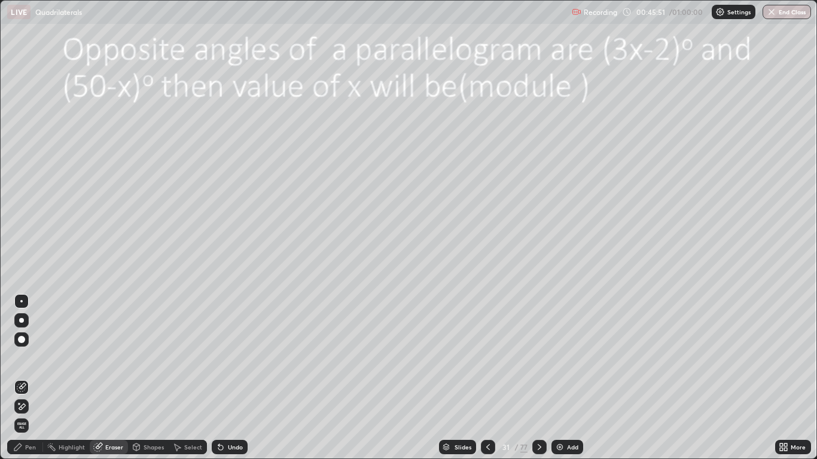
click at [23, 378] on icon at bounding box center [22, 388] width 10 height 10
click at [27, 378] on div "Pen" at bounding box center [30, 447] width 11 height 6
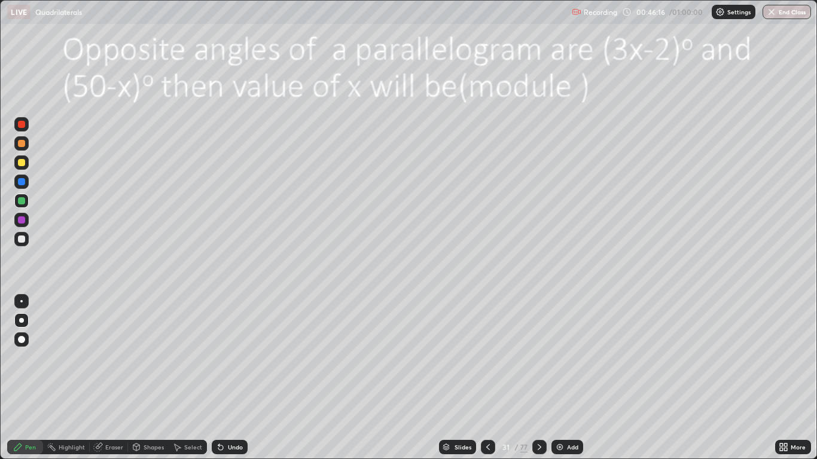
click at [66, 378] on div "Highlight" at bounding box center [72, 447] width 26 height 6
click at [540, 378] on icon at bounding box center [540, 448] width 10 height 10
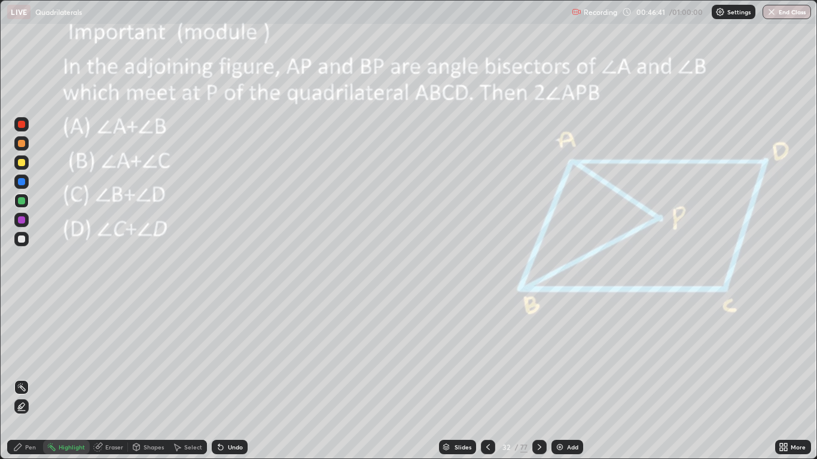
click at [534, 378] on div at bounding box center [539, 447] width 14 height 14
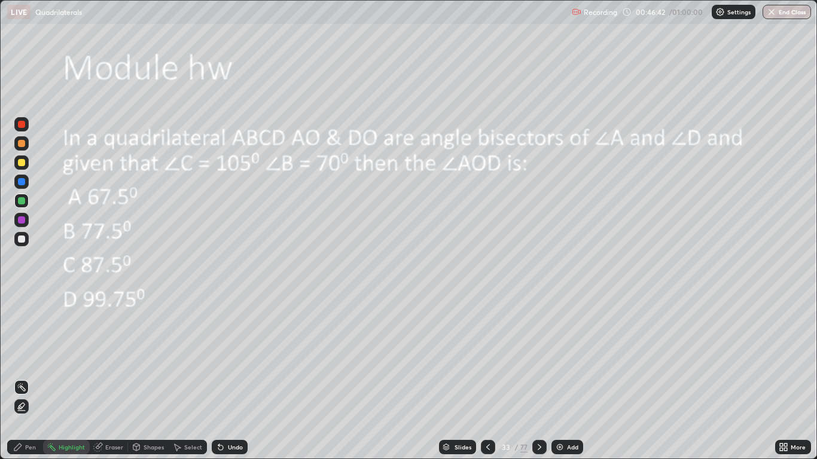
click at [539, 378] on icon at bounding box center [540, 448] width 10 height 10
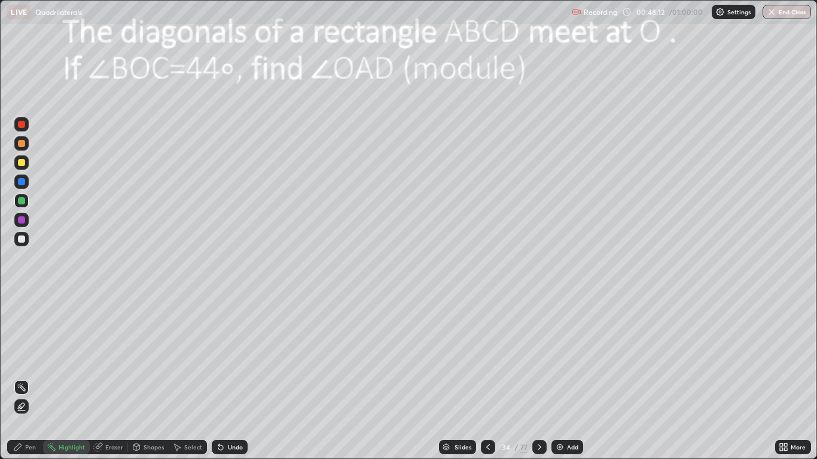
click at [138, 378] on icon at bounding box center [136, 447] width 7 height 7
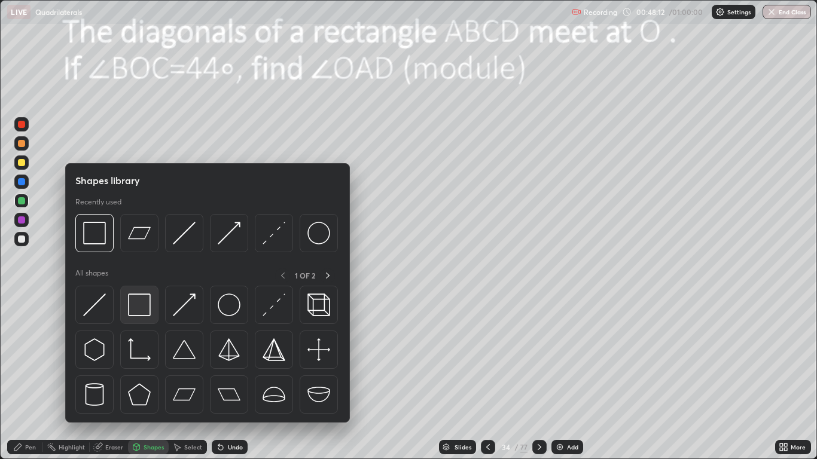
click at [139, 304] on img at bounding box center [139, 305] width 23 height 23
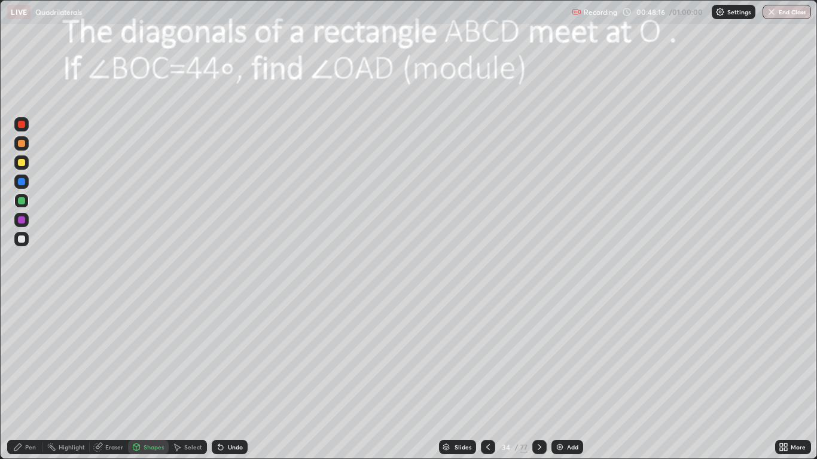
click at [218, 378] on icon at bounding box center [218, 444] width 1 height 1
click at [22, 164] on div at bounding box center [21, 162] width 7 height 7
click at [31, 378] on div "Pen" at bounding box center [30, 447] width 11 height 6
click at [21, 321] on div at bounding box center [21, 320] width 5 height 5
click at [560, 378] on img at bounding box center [560, 448] width 10 height 10
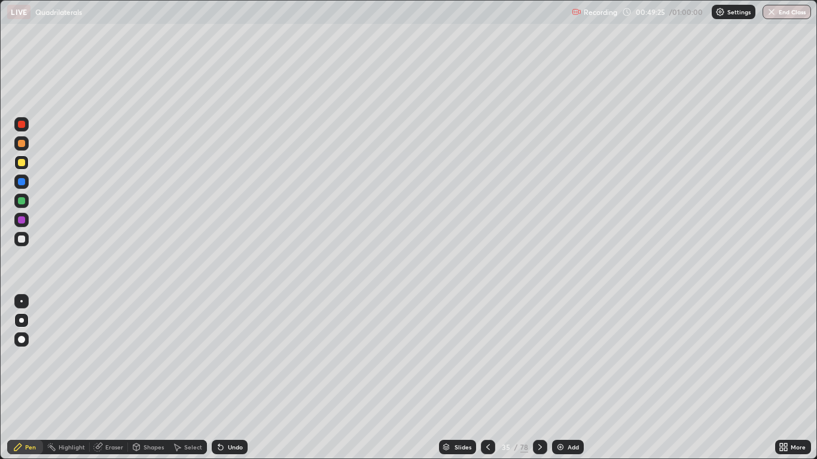
click at [455, 378] on div "Slides" at bounding box center [463, 447] width 17 height 6
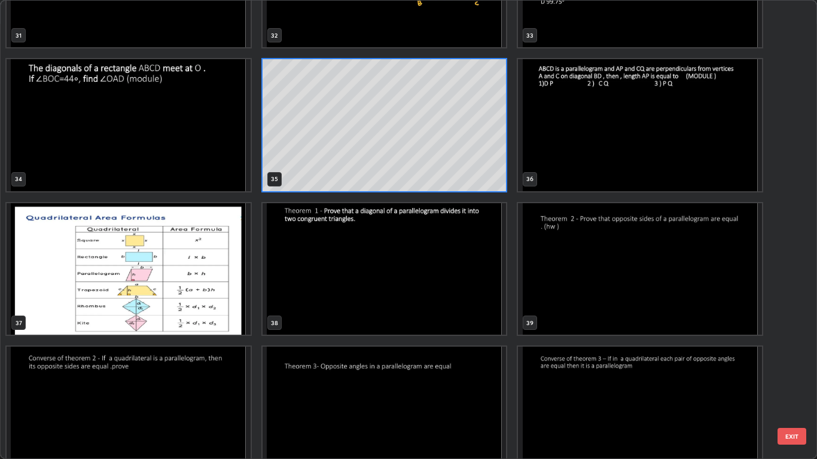
scroll to position [1527, 0]
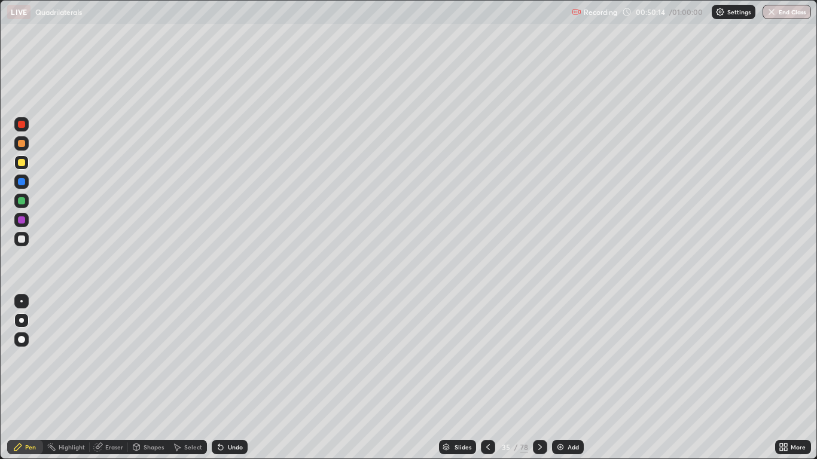
click at [26, 221] on div at bounding box center [21, 220] width 14 height 14
click at [149, 378] on div "Shapes" at bounding box center [154, 447] width 20 height 6
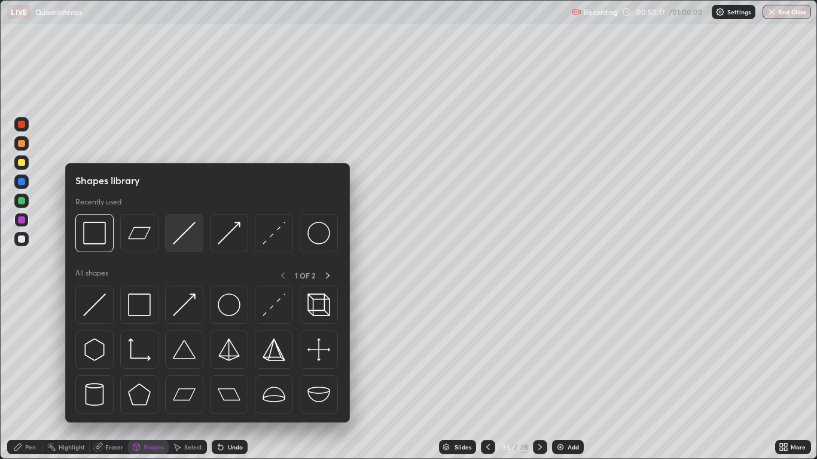
click at [183, 237] on img at bounding box center [184, 233] width 23 height 23
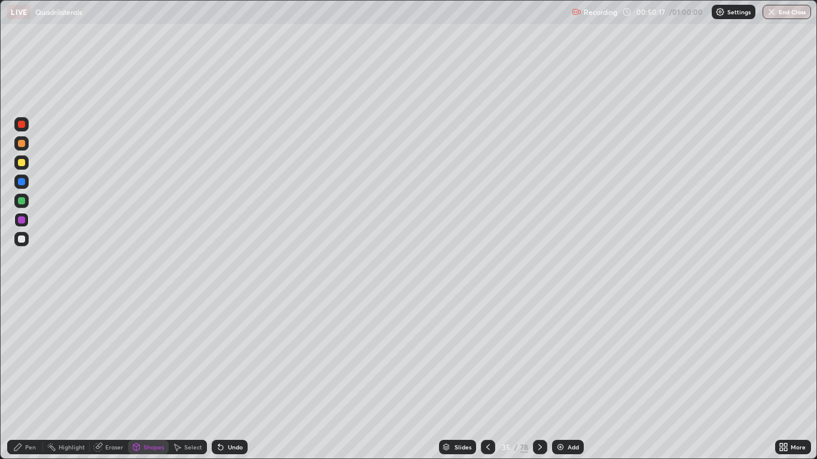
click at [22, 182] on div at bounding box center [21, 181] width 7 height 7
click at [34, 378] on div "Pen" at bounding box center [30, 447] width 11 height 6
click at [487, 378] on icon at bounding box center [488, 448] width 10 height 10
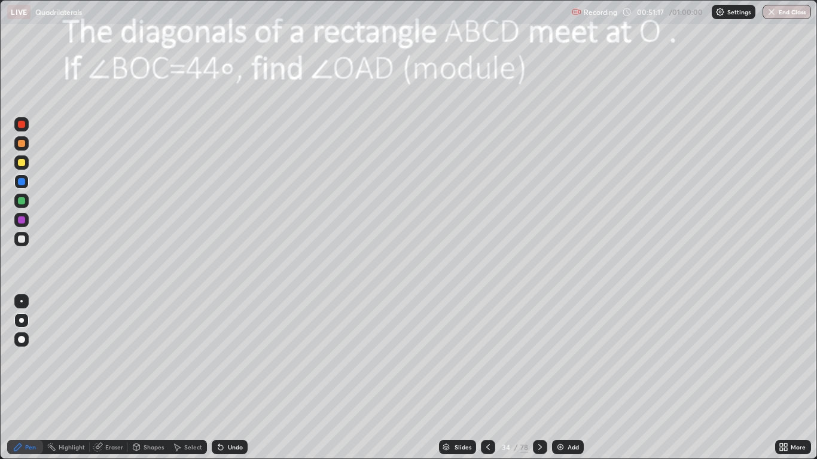
click at [22, 144] on div at bounding box center [21, 143] width 7 height 7
click at [144, 378] on div "Shapes" at bounding box center [154, 447] width 20 height 6
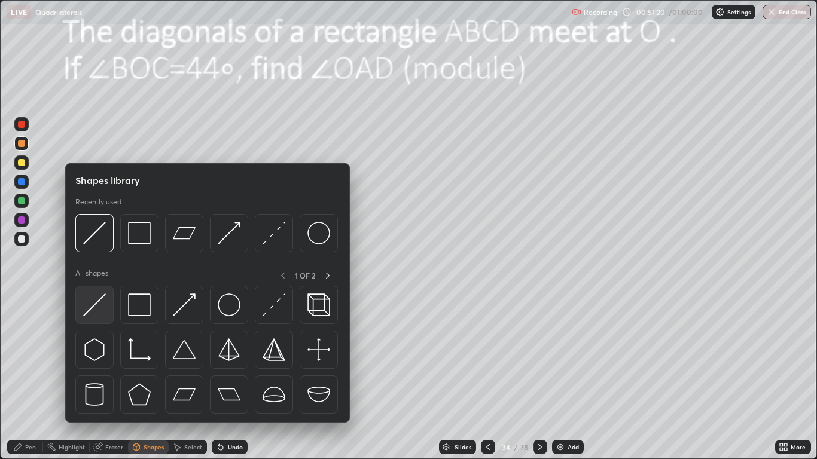
click at [96, 296] on img at bounding box center [94, 305] width 23 height 23
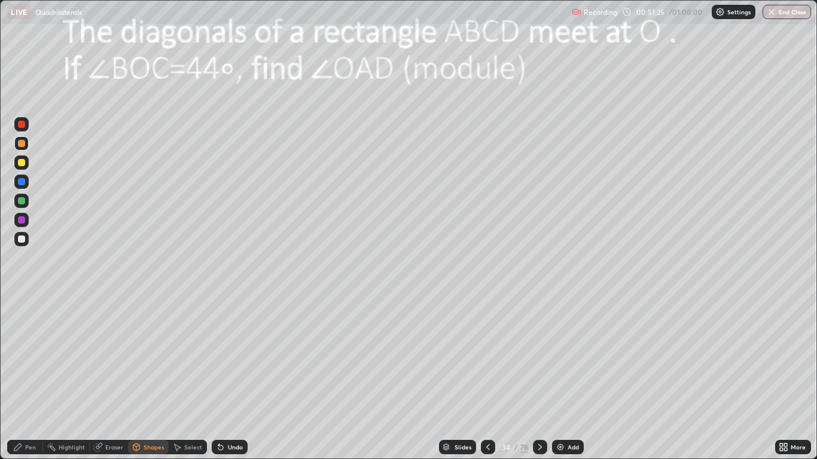
click at [32, 378] on div "Pen" at bounding box center [30, 447] width 11 height 6
click at [23, 164] on div at bounding box center [21, 162] width 7 height 7
click at [72, 378] on div "Highlight" at bounding box center [66, 447] width 47 height 14
click at [29, 378] on div "Pen" at bounding box center [25, 447] width 36 height 14
click at [22, 236] on div at bounding box center [21, 239] width 7 height 7
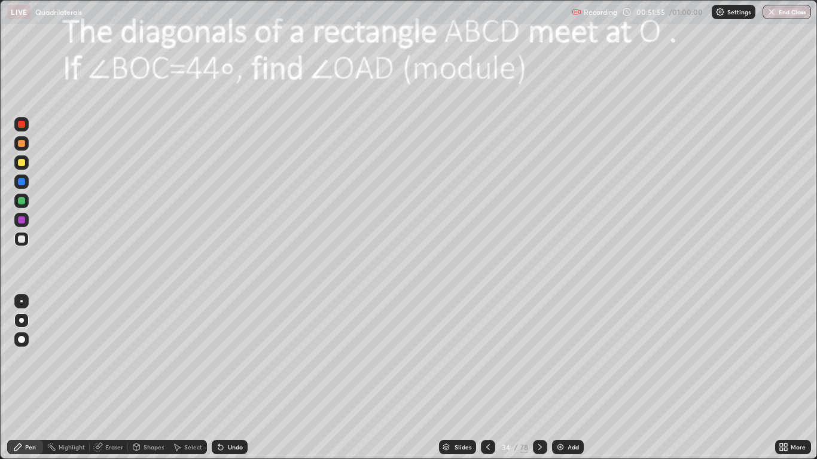
click at [74, 378] on div "Highlight" at bounding box center [72, 447] width 26 height 6
click at [29, 378] on div "Pen" at bounding box center [25, 447] width 36 height 14
click at [75, 378] on div "Highlight" at bounding box center [72, 447] width 26 height 6
click at [35, 378] on div "Pen" at bounding box center [25, 447] width 36 height 14
click at [21, 220] on div at bounding box center [21, 220] width 7 height 7
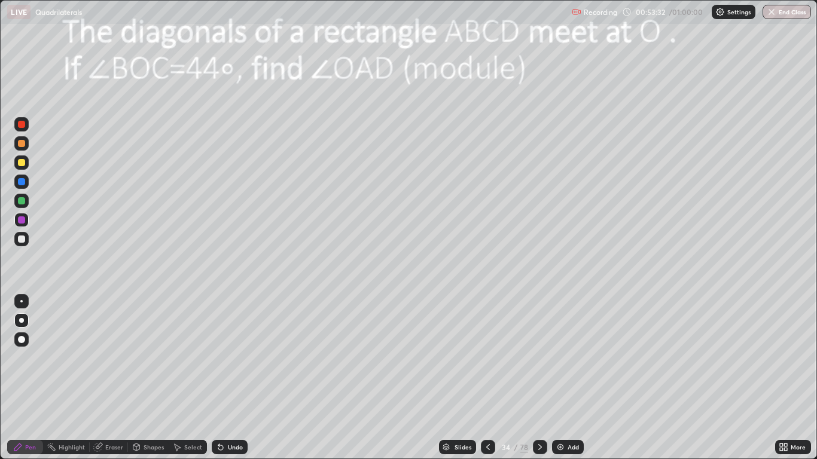
click at [218, 378] on icon at bounding box center [218, 444] width 1 height 1
click at [223, 378] on icon at bounding box center [221, 448] width 10 height 10
click at [218, 378] on icon at bounding box center [218, 444] width 1 height 1
click at [225, 378] on div "Undo" at bounding box center [230, 447] width 36 height 14
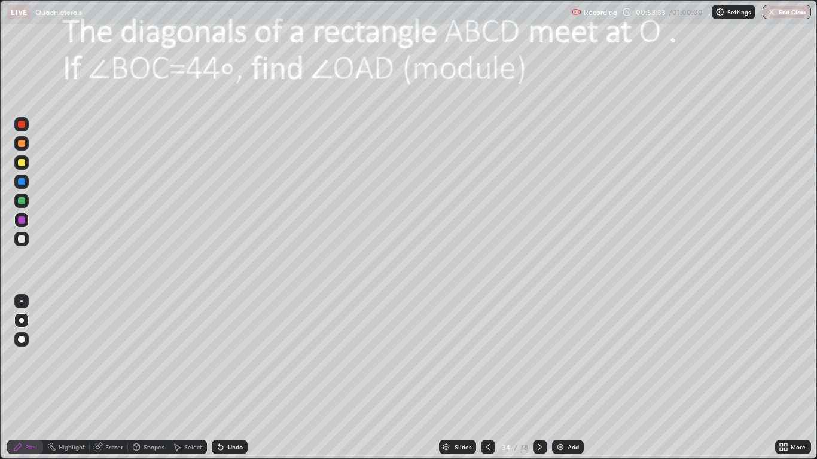
click at [221, 378] on icon at bounding box center [221, 448] width 10 height 10
click at [223, 378] on div "Undo" at bounding box center [230, 447] width 36 height 14
click at [222, 378] on icon at bounding box center [221, 448] width 10 height 10
click at [223, 378] on div "Undo" at bounding box center [230, 447] width 36 height 14
click at [225, 378] on div "Undo" at bounding box center [230, 447] width 36 height 14
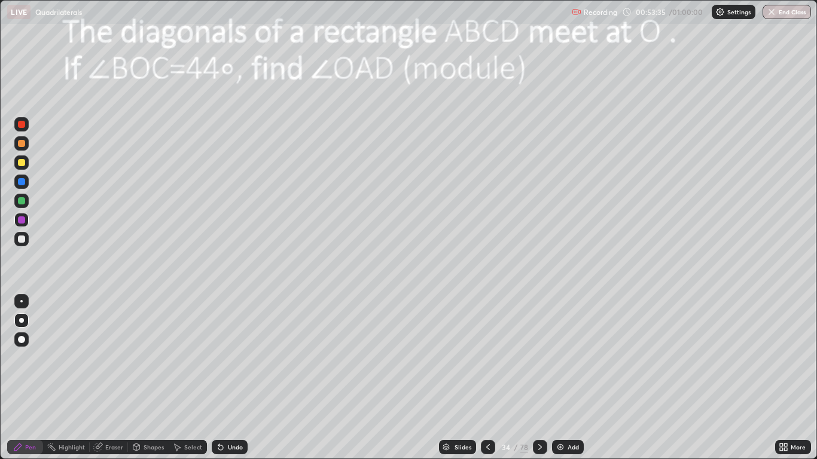
click at [225, 378] on div "Undo" at bounding box center [230, 447] width 36 height 14
click at [22, 148] on div at bounding box center [21, 143] width 14 height 14
click at [62, 378] on div "Highlight" at bounding box center [66, 447] width 47 height 14
click at [33, 378] on div "Pen" at bounding box center [30, 447] width 11 height 6
click at [65, 378] on div "Highlight" at bounding box center [72, 447] width 26 height 6
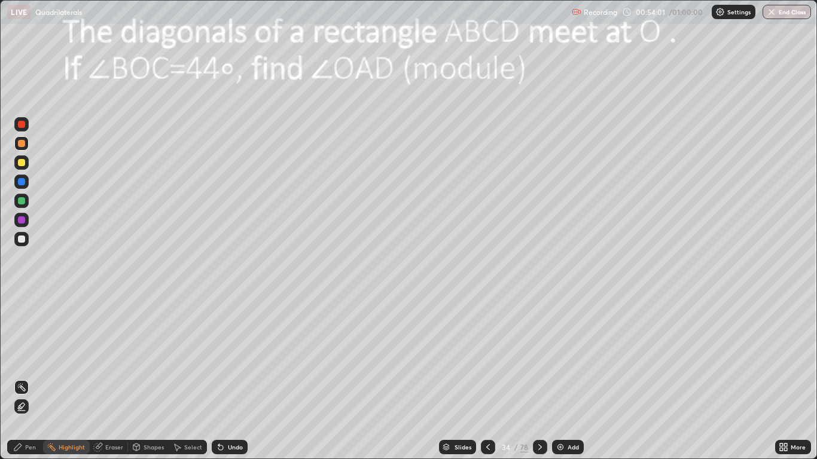
click at [23, 378] on icon at bounding box center [18, 448] width 10 height 10
click at [139, 378] on icon at bounding box center [136, 447] width 7 height 7
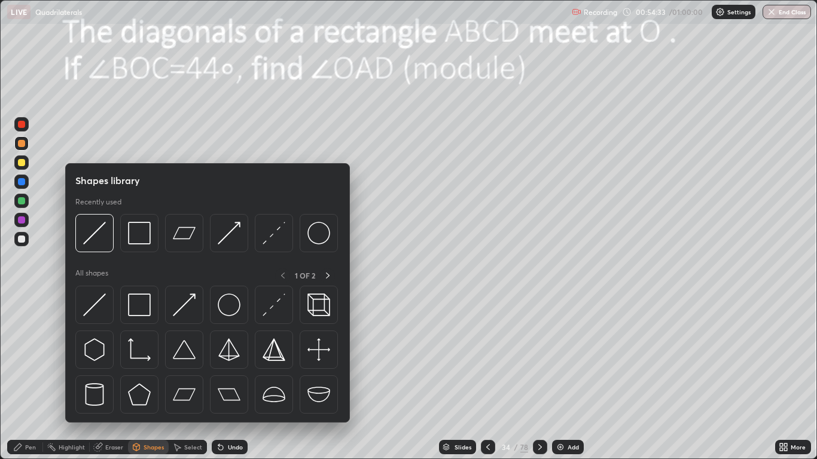
click at [108, 378] on div "Eraser" at bounding box center [114, 447] width 18 height 6
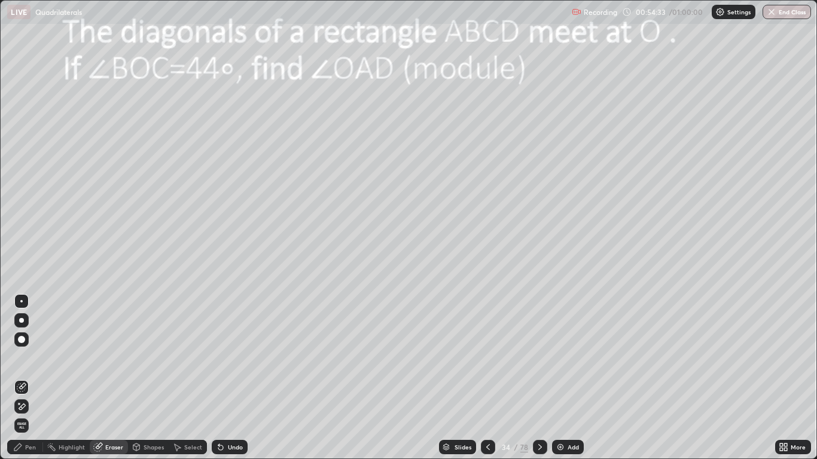
click at [20, 378] on icon at bounding box center [19, 403] width 1 height 1
click at [23, 378] on div "Pen" at bounding box center [25, 447] width 36 height 14
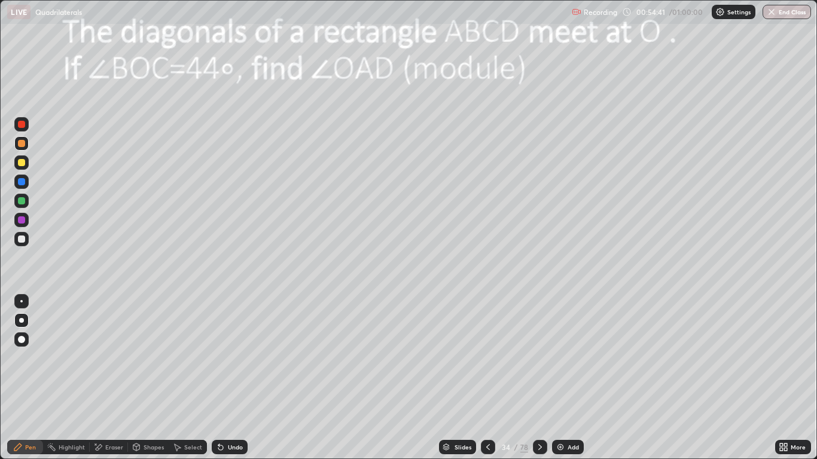
click at [26, 182] on div at bounding box center [21, 182] width 14 height 14
click at [20, 234] on div at bounding box center [21, 239] width 14 height 14
click at [71, 378] on div "Highlight" at bounding box center [72, 447] width 26 height 6
click at [28, 378] on div "Pen" at bounding box center [25, 447] width 36 height 14
click at [538, 378] on icon at bounding box center [540, 447] width 4 height 6
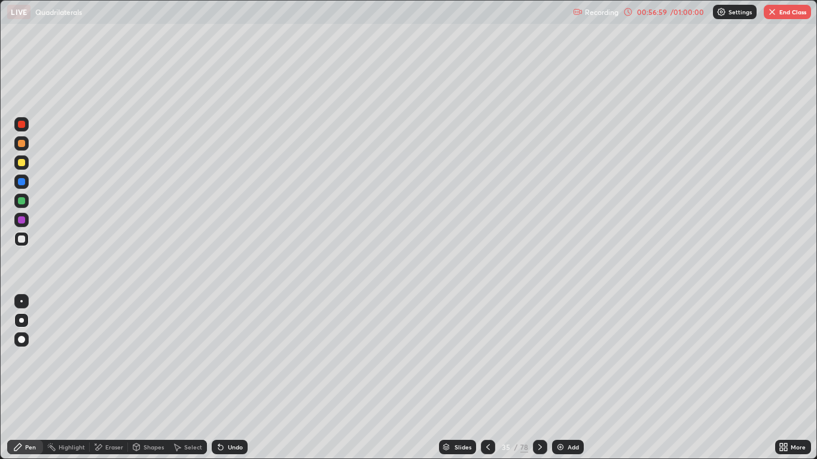
click at [98, 378] on icon at bounding box center [99, 447] width 7 height 6
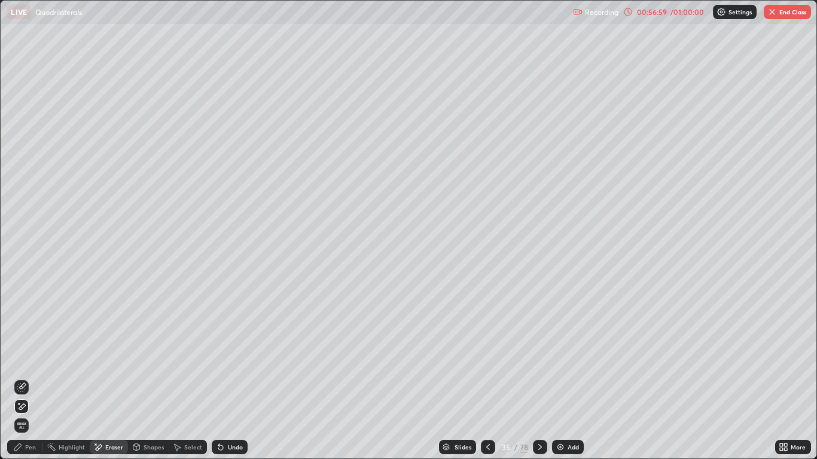
click at [139, 378] on icon at bounding box center [136, 447] width 7 height 7
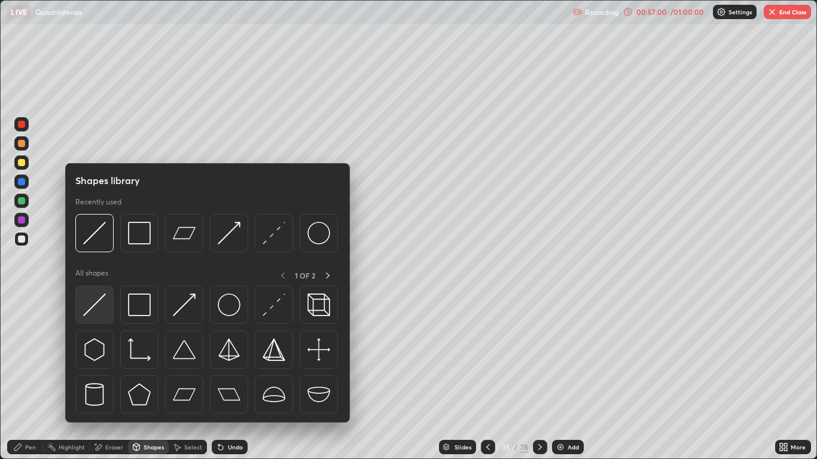
click at [96, 307] on img at bounding box center [94, 305] width 23 height 23
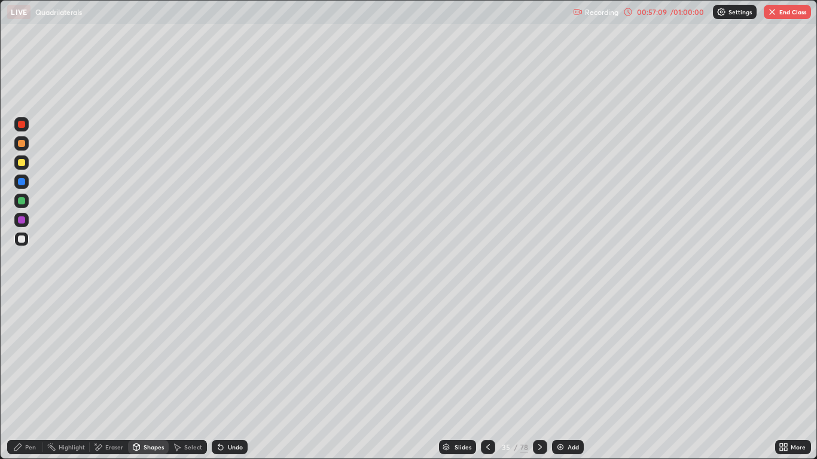
click at [26, 128] on div at bounding box center [21, 124] width 14 height 14
click at [71, 378] on div "Highlight" at bounding box center [66, 447] width 47 height 14
click at [78, 378] on div "Highlight" at bounding box center [72, 447] width 26 height 6
click at [20, 125] on div at bounding box center [21, 124] width 7 height 7
click at [26, 378] on div "Pen" at bounding box center [30, 447] width 11 height 6
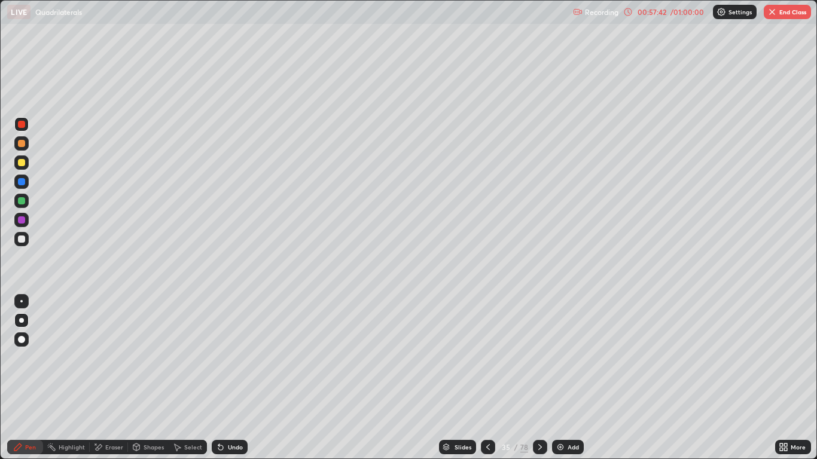
click at [26, 338] on div at bounding box center [21, 340] width 14 height 14
click at [24, 202] on div at bounding box center [21, 200] width 7 height 7
click at [67, 378] on div "Highlight" at bounding box center [72, 447] width 26 height 6
click at [23, 378] on div "Pen" at bounding box center [25, 447] width 36 height 14
click at [22, 245] on div at bounding box center [21, 239] width 14 height 14
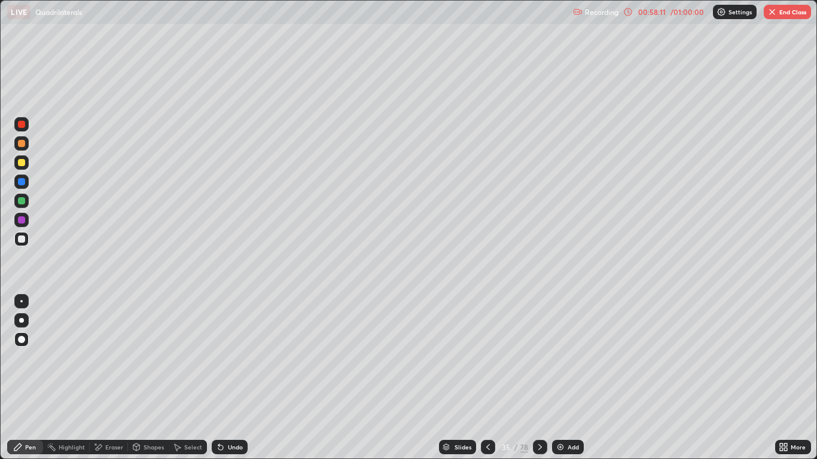
click at [22, 125] on div at bounding box center [21, 124] width 7 height 7
click at [22, 201] on div at bounding box center [21, 200] width 7 height 7
click at [22, 221] on div at bounding box center [21, 220] width 7 height 7
click at [22, 124] on div at bounding box center [21, 124] width 7 height 7
click at [23, 182] on div at bounding box center [21, 181] width 7 height 7
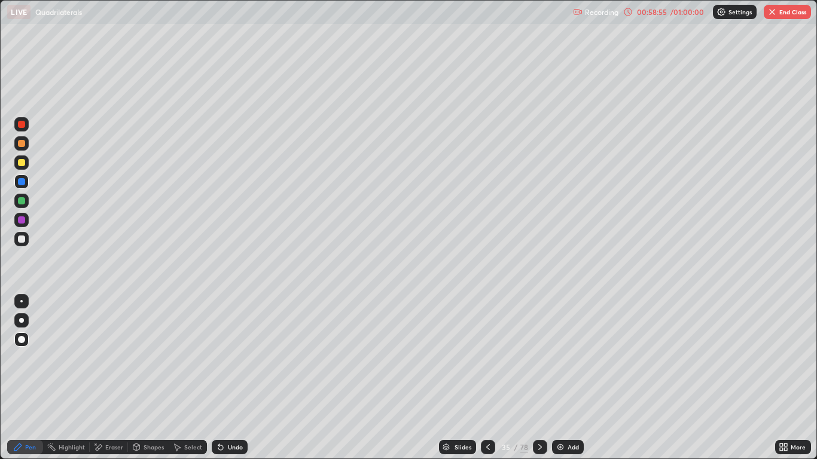
click at [22, 201] on div at bounding box center [21, 200] width 7 height 7
click at [22, 240] on div at bounding box center [21, 239] width 7 height 7
click at [78, 378] on div "Highlight" at bounding box center [66, 447] width 47 height 14
click at [23, 378] on icon at bounding box center [18, 448] width 10 height 10
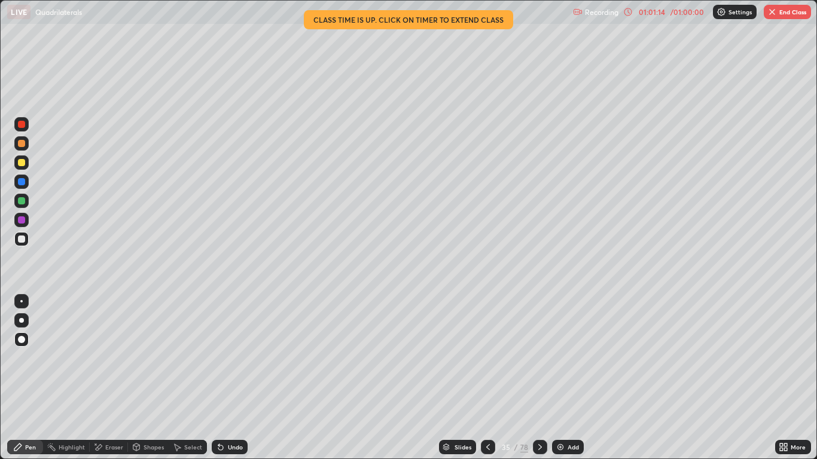
click at [784, 16] on button "End Class" at bounding box center [787, 12] width 47 height 14
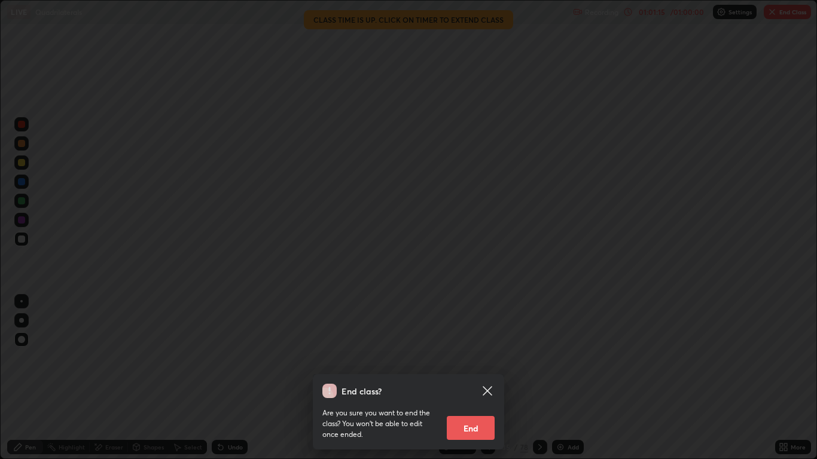
click at [477, 378] on button "End" at bounding box center [471, 428] width 48 height 24
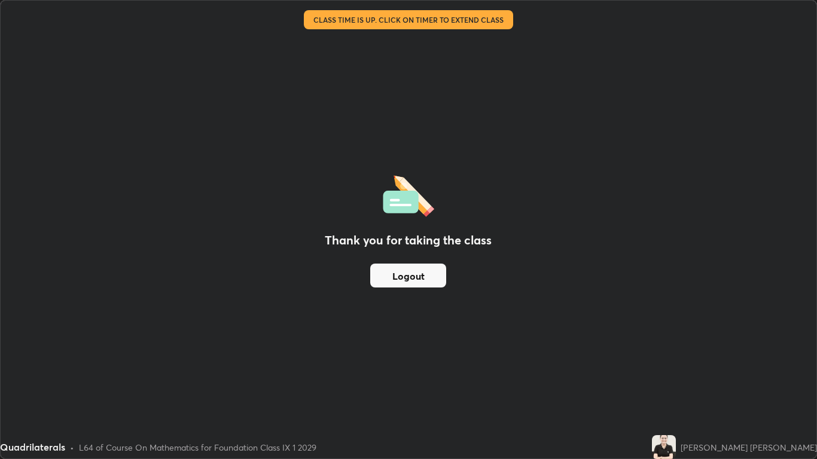
click at [414, 275] on button "Logout" at bounding box center [408, 276] width 76 height 24
click at [396, 270] on button "Logout" at bounding box center [408, 276] width 76 height 24
